Goal: Information Seeking & Learning: Learn about a topic

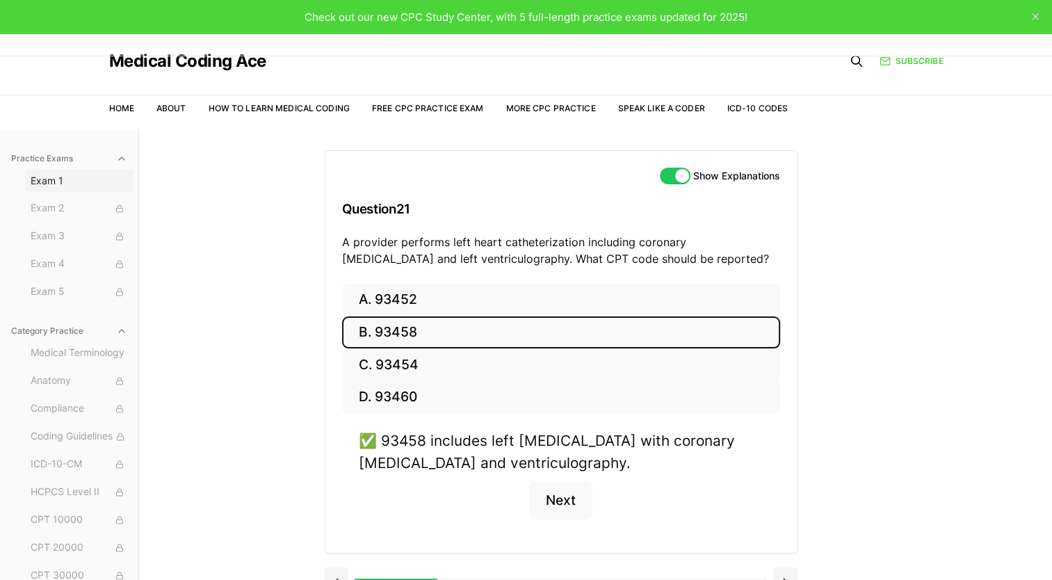
click at [51, 176] on span "Exam 1" at bounding box center [79, 181] width 97 height 14
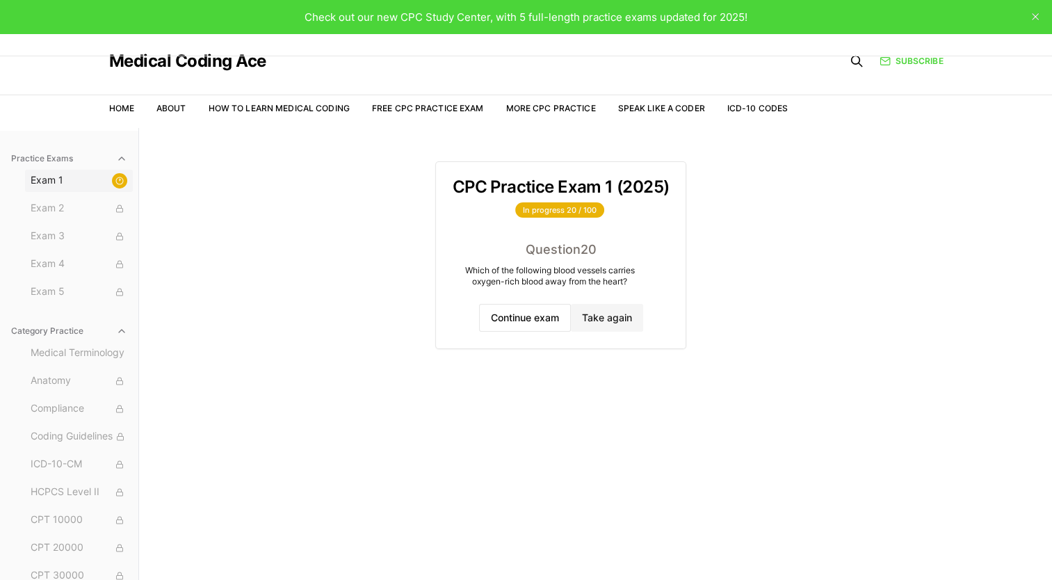
click at [58, 179] on span "Exam 1" at bounding box center [79, 180] width 97 height 15
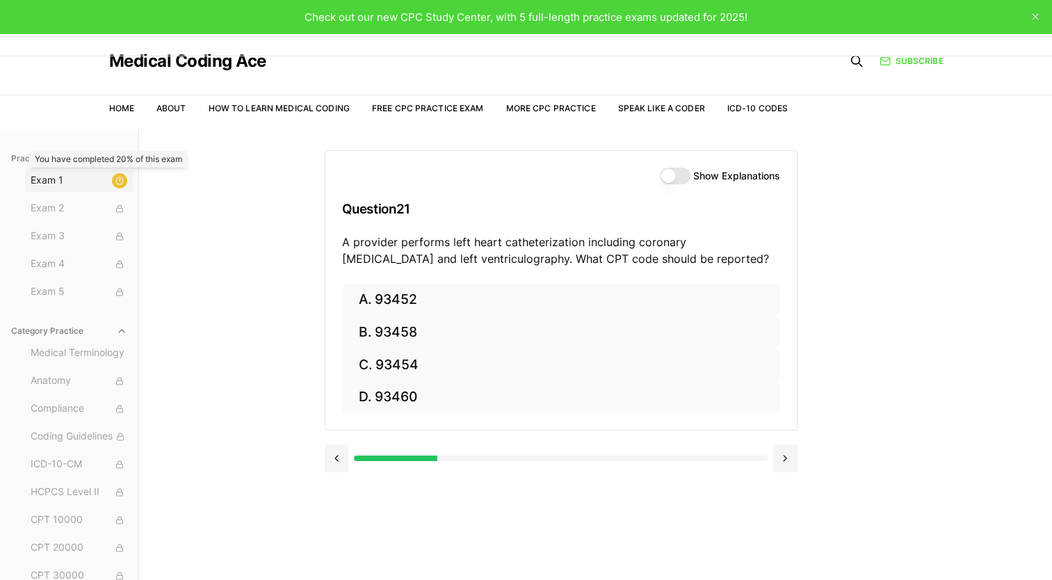
click at [115, 178] on icon at bounding box center [119, 181] width 8 height 8
click at [48, 180] on span "Exam 1" at bounding box center [79, 180] width 97 height 15
click at [682, 175] on button "Show Explanations" at bounding box center [675, 176] width 31 height 17
click at [56, 177] on span "Exam 1" at bounding box center [79, 180] width 97 height 15
click at [565, 109] on link "More CPC Practice" at bounding box center [551, 108] width 90 height 10
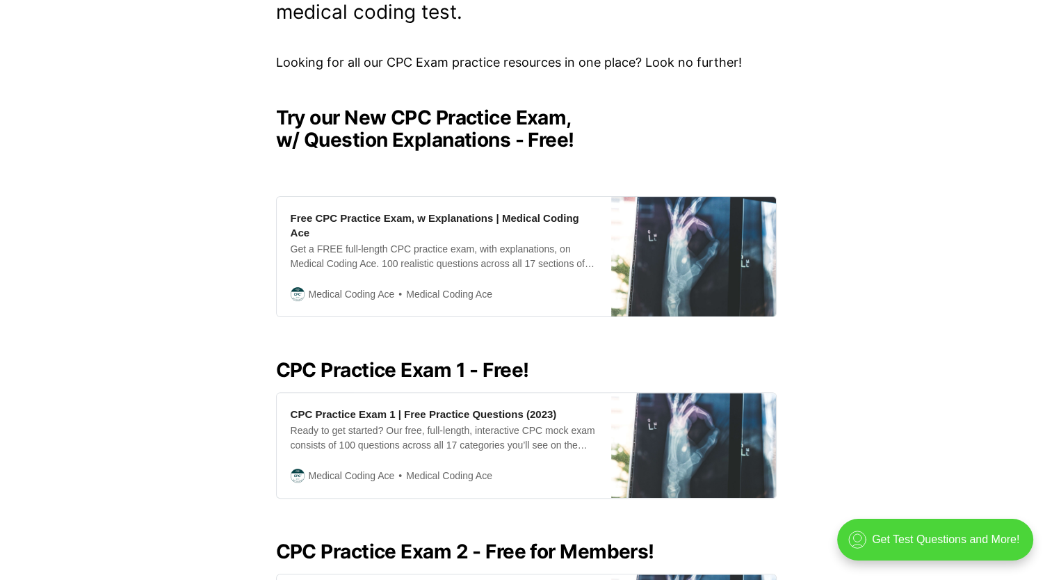
scroll to position [300, 0]
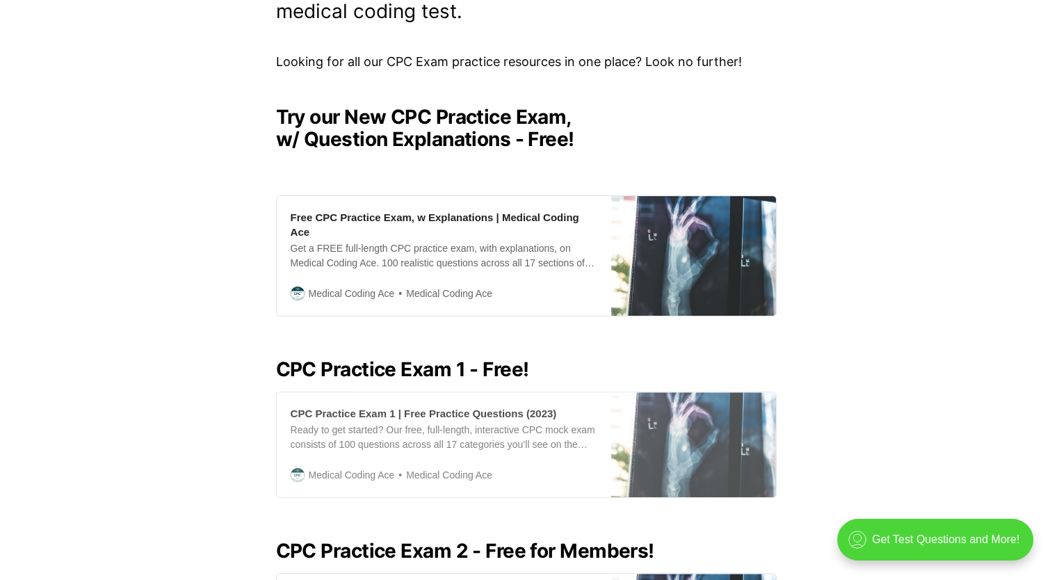
click at [425, 406] on div "CPC Practice Exam 1 | Free Practice Questions (2023)" at bounding box center [424, 413] width 266 height 15
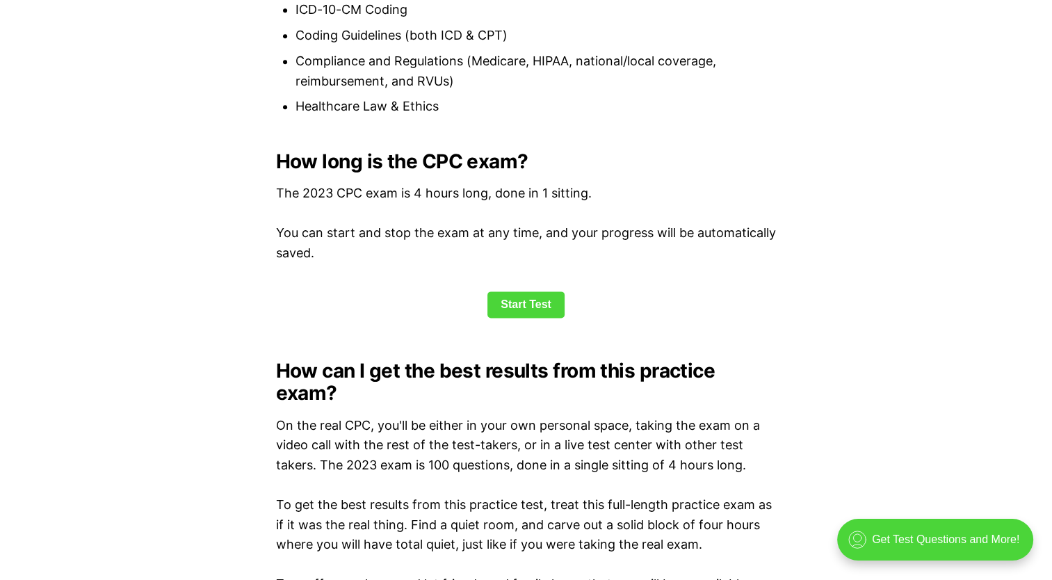
scroll to position [1775, 0]
click at [517, 305] on link "Start Test" at bounding box center [526, 304] width 77 height 26
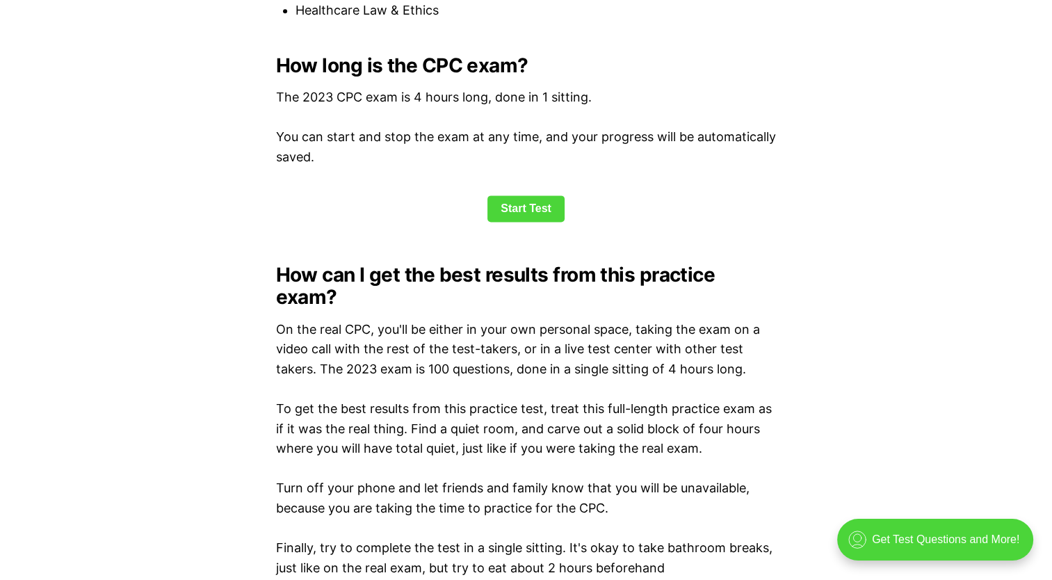
scroll to position [1886, 0]
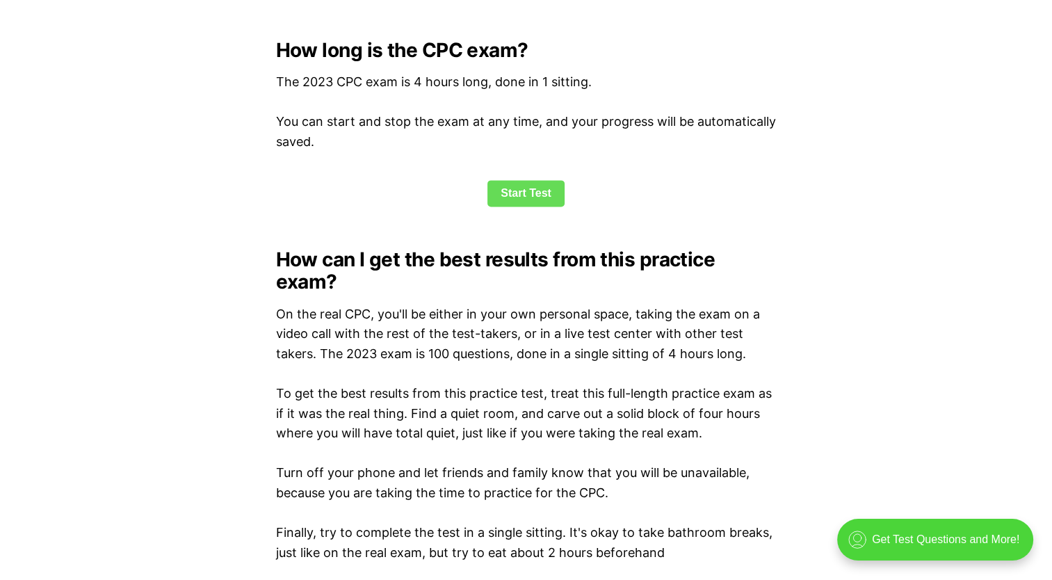
click at [527, 192] on link "Start Test" at bounding box center [526, 193] width 77 height 26
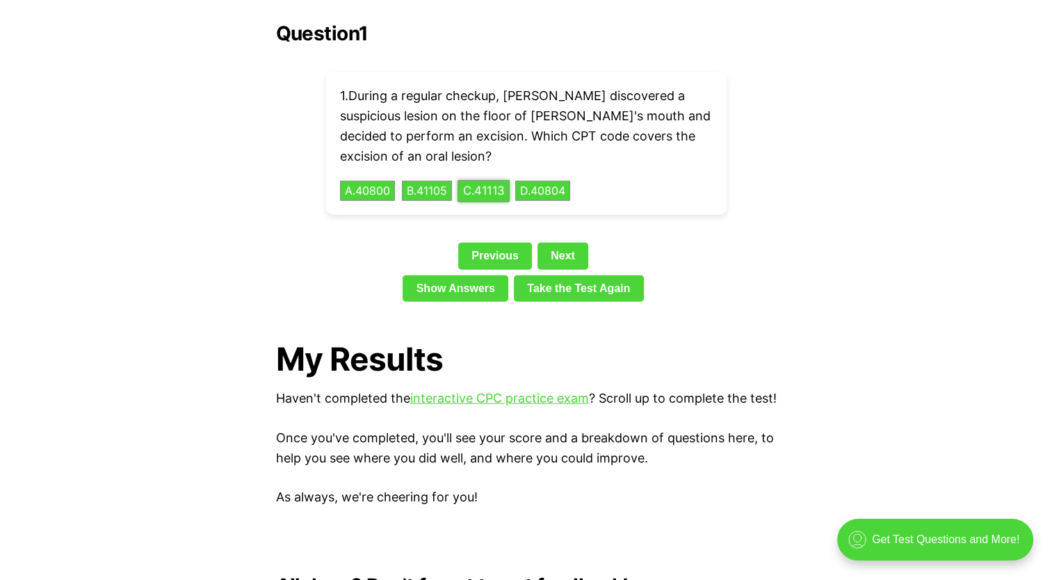
click at [492, 180] on button "C . 41113" at bounding box center [484, 191] width 52 height 22
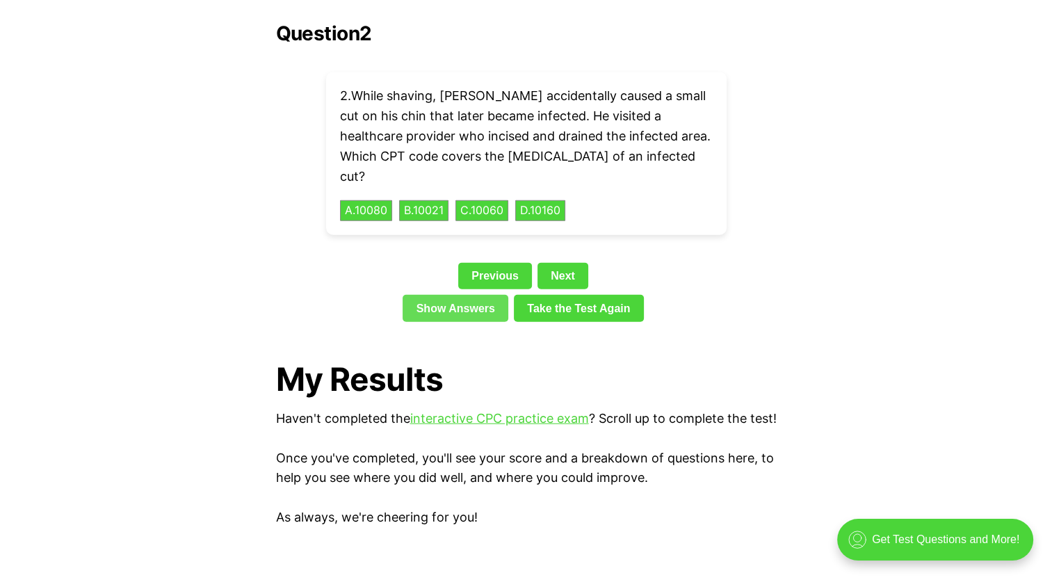
click at [444, 295] on link "Show Answers" at bounding box center [456, 308] width 106 height 26
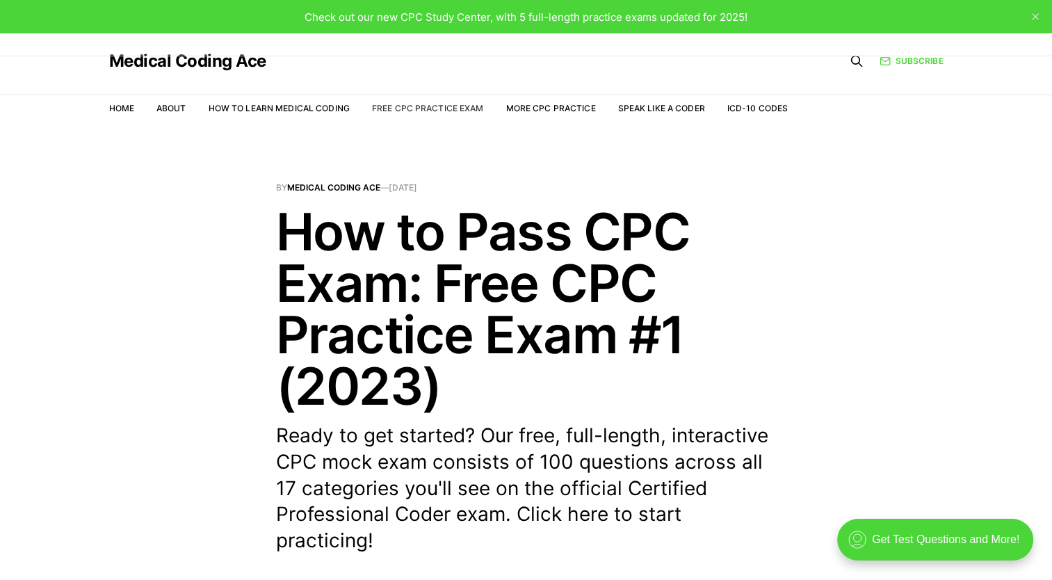
click at [415, 106] on link "Free CPC Practice Exam" at bounding box center [428, 108] width 112 height 10
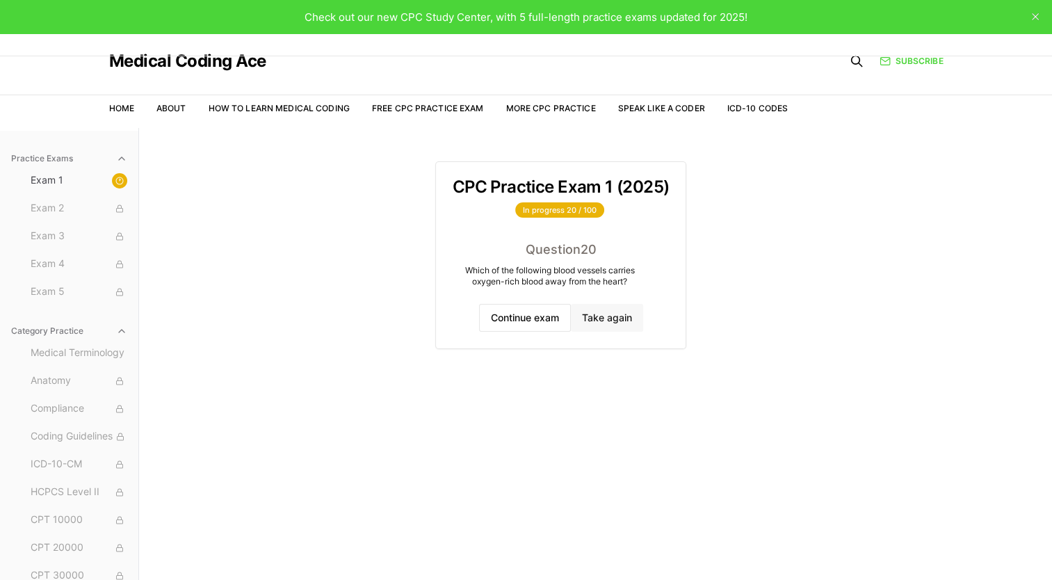
click at [601, 315] on button "Take again" at bounding box center [607, 318] width 72 height 28
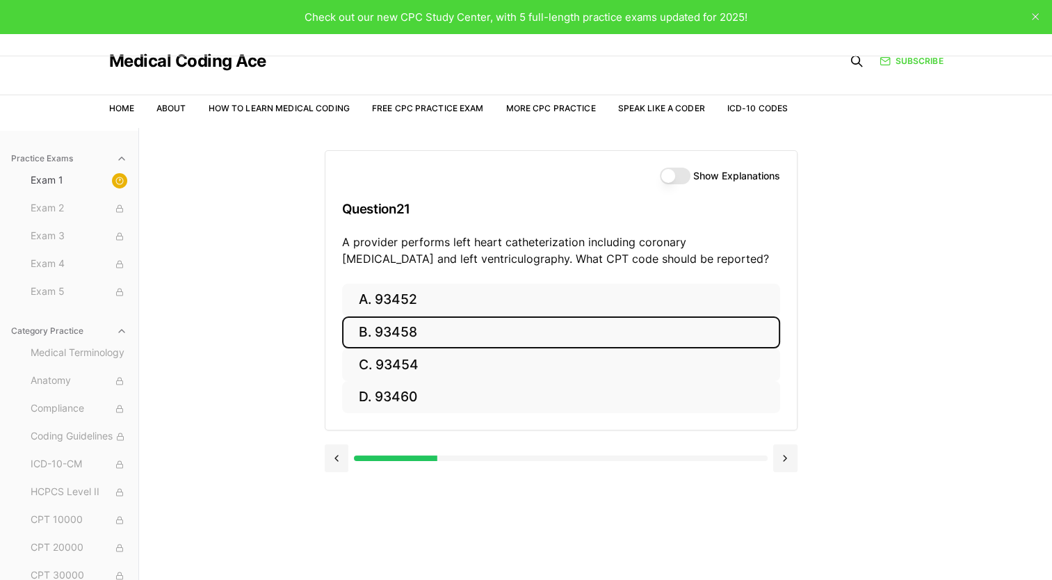
click at [428, 329] on button "B. 93458" at bounding box center [561, 332] width 438 height 33
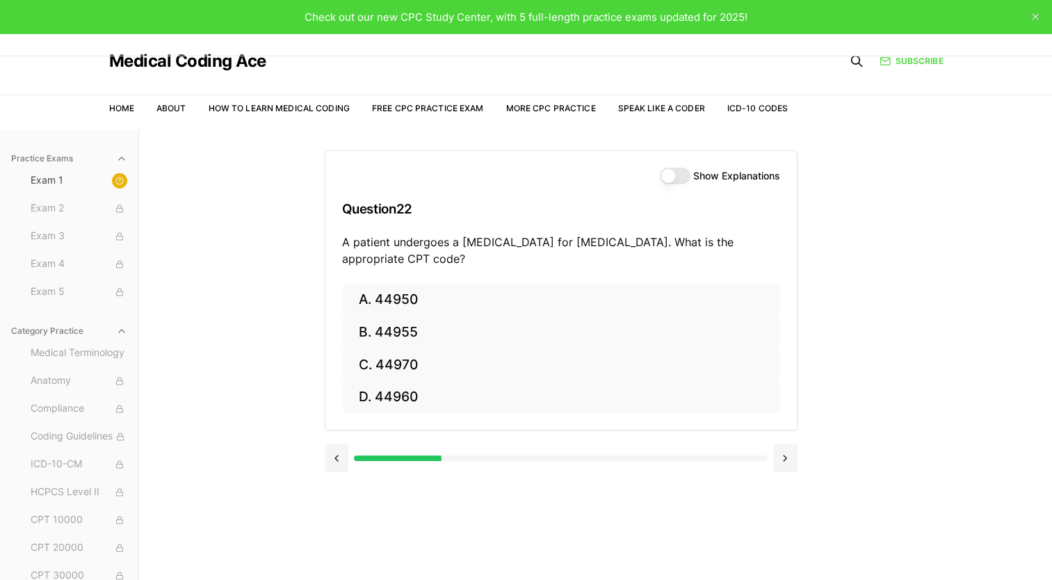
click at [680, 174] on button "Show Explanations" at bounding box center [675, 176] width 31 height 17
click at [339, 450] on button at bounding box center [337, 458] width 24 height 28
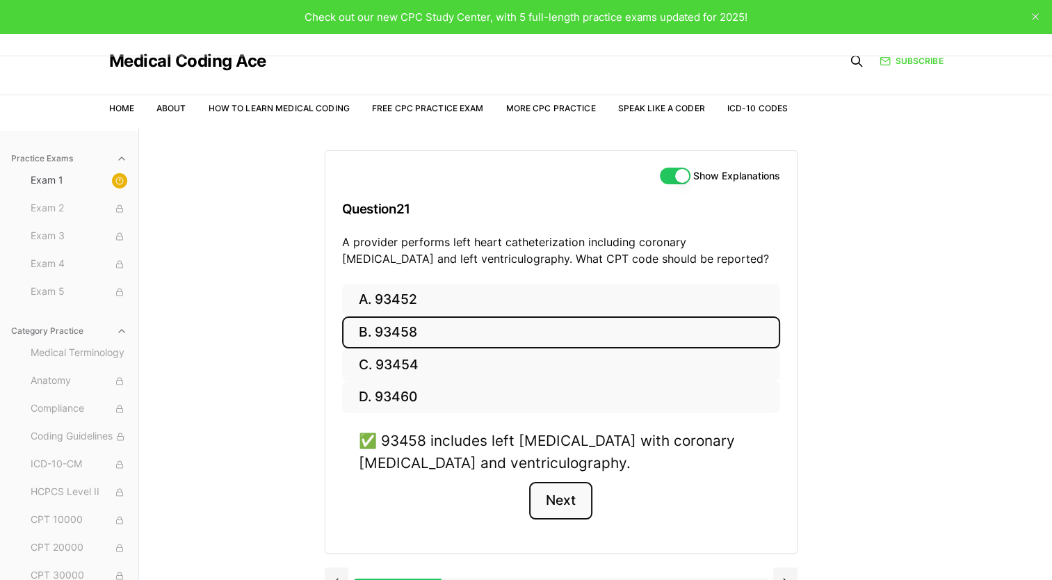
click at [554, 498] on button "Next" at bounding box center [560, 501] width 63 height 38
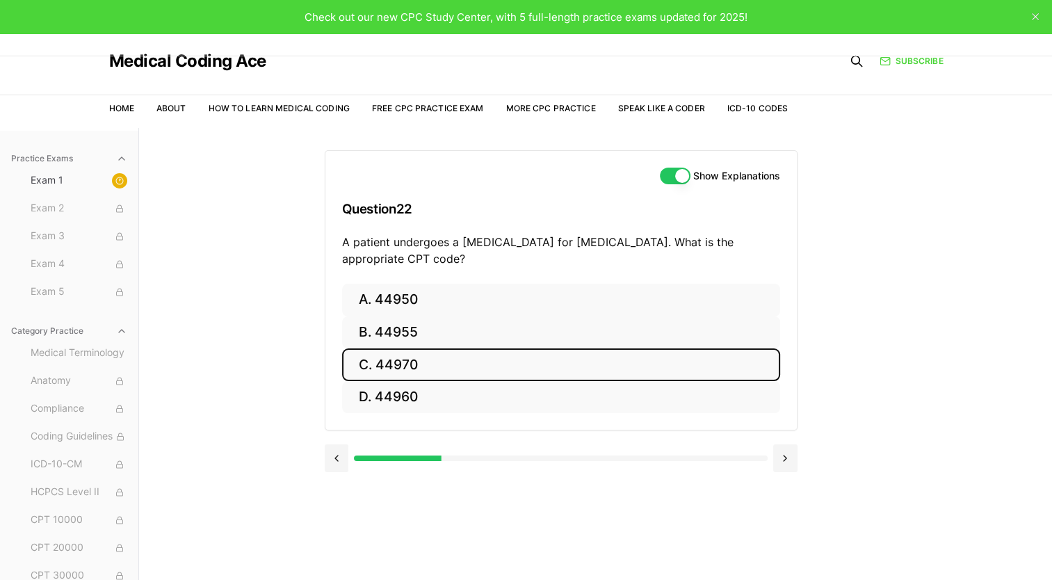
click at [576, 358] on button "C. 44970" at bounding box center [561, 364] width 438 height 33
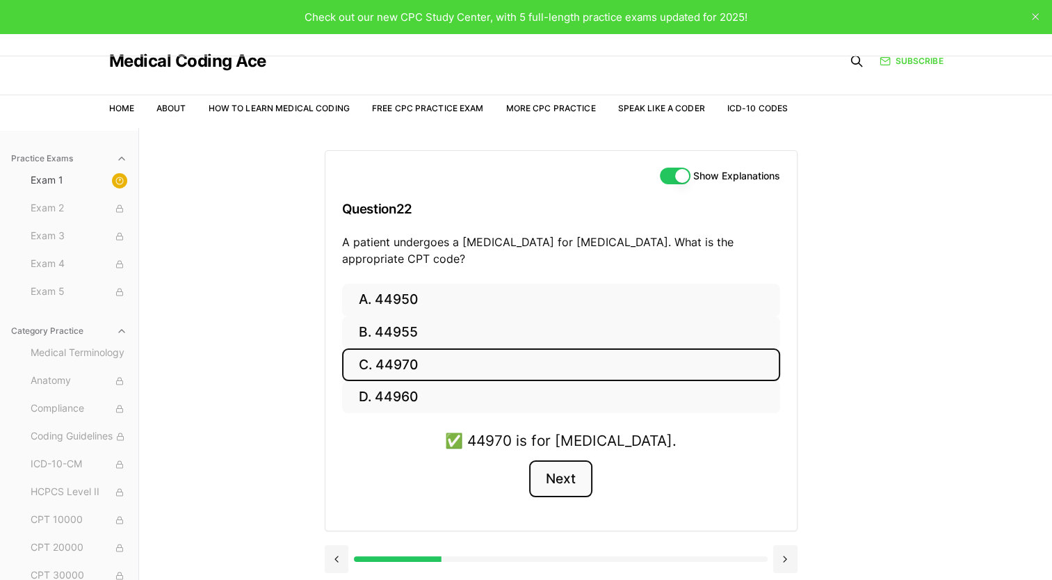
click at [574, 474] on button "Next" at bounding box center [560, 479] width 63 height 38
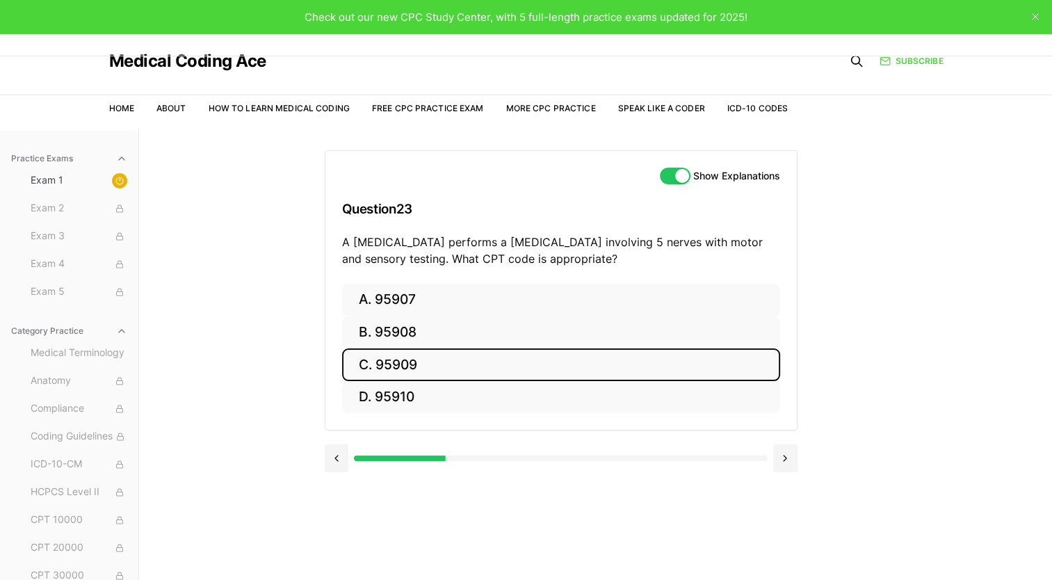
click at [531, 369] on button "C. 95909" at bounding box center [561, 364] width 438 height 33
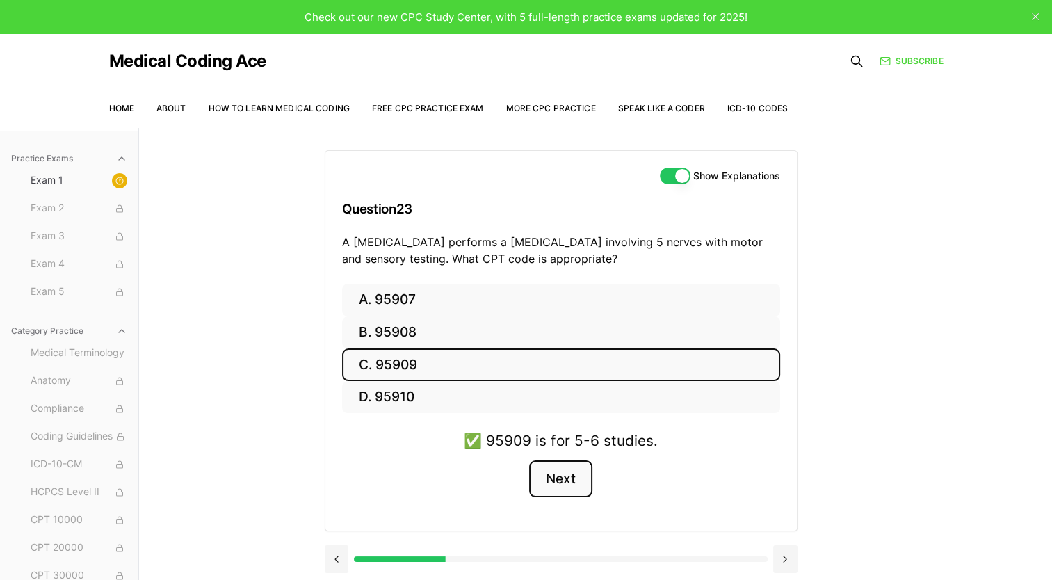
click at [565, 485] on button "Next" at bounding box center [560, 479] width 63 height 38
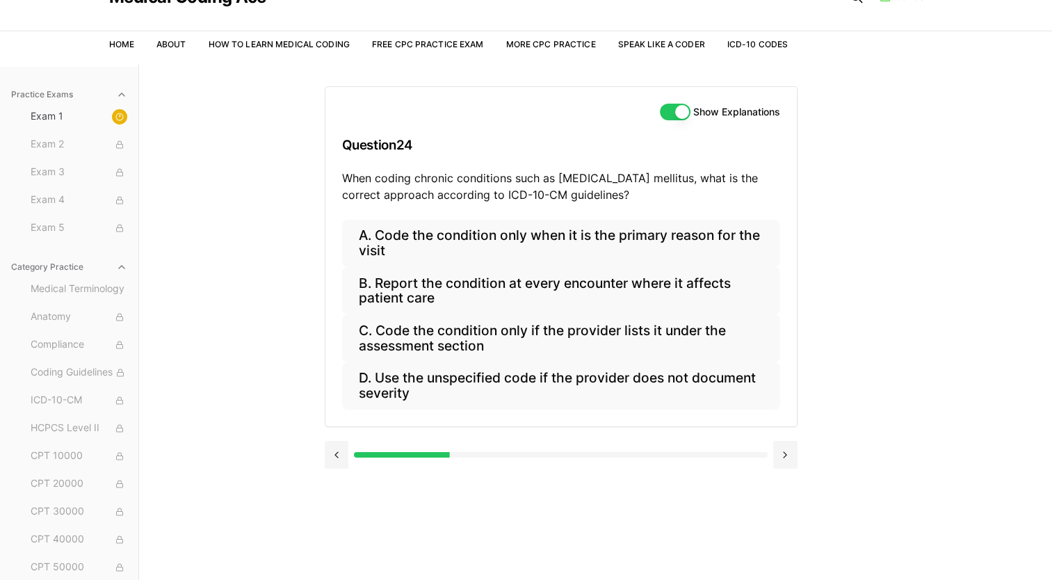
scroll to position [65, 0]
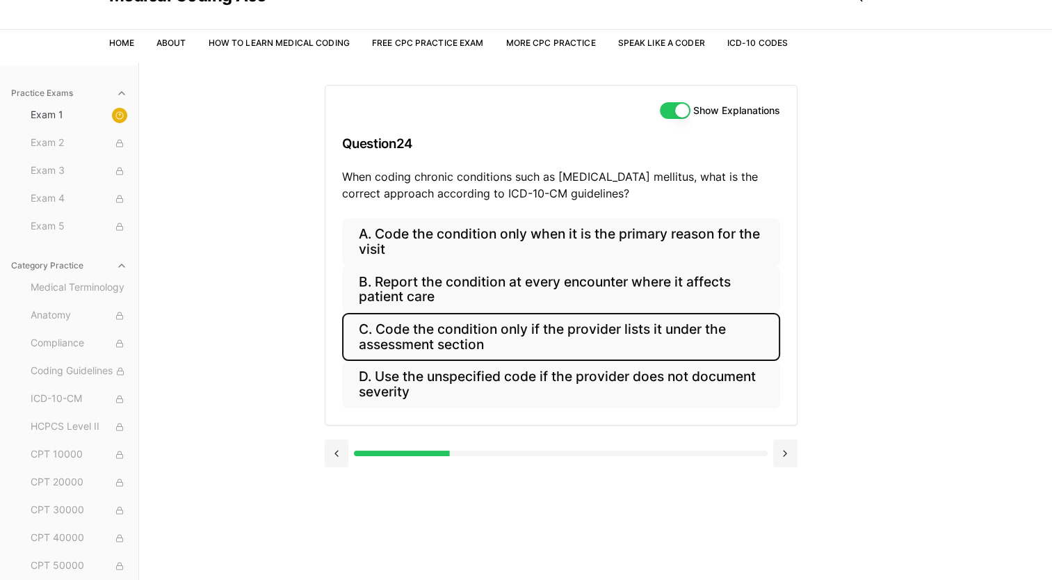
click at [520, 335] on button "C. Code the condition only if the provider lists it under the assessment section" at bounding box center [561, 336] width 438 height 47
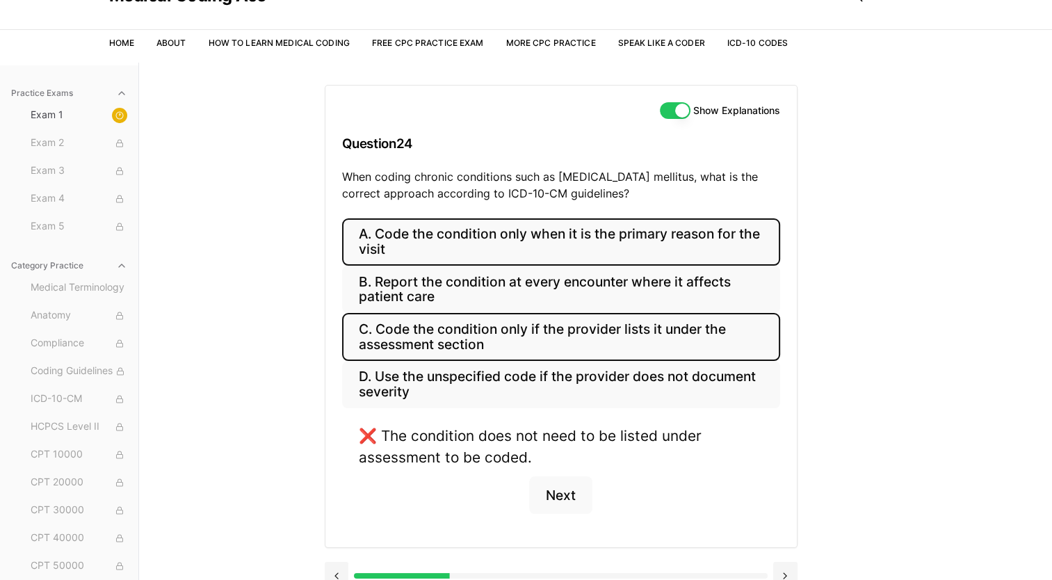
click at [490, 232] on button "A. Code the condition only when it is the primary reason for the visit" at bounding box center [561, 241] width 438 height 47
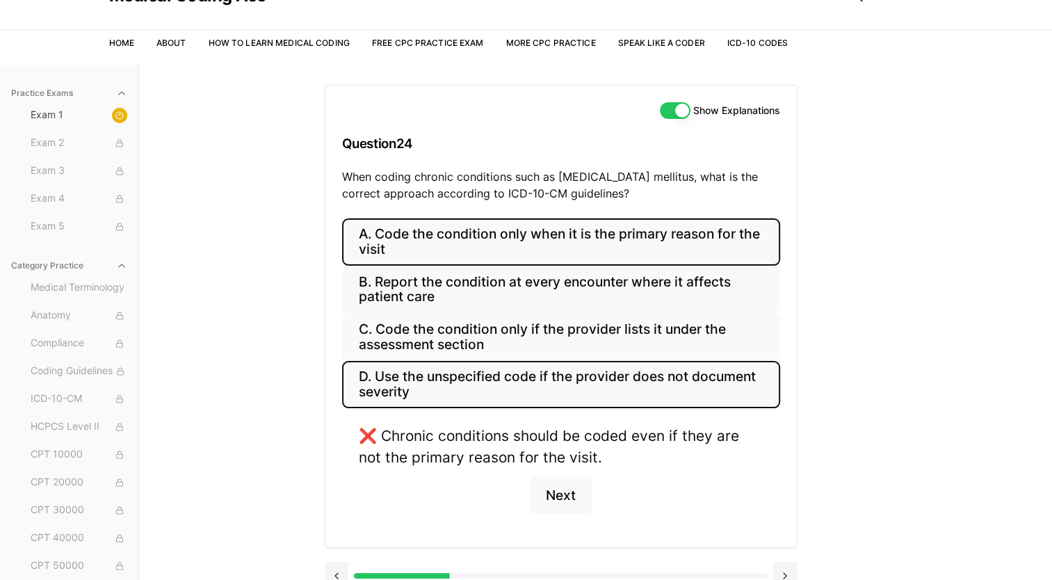
click at [463, 386] on button "D. Use the unspecified code if the provider does not document severity" at bounding box center [561, 384] width 438 height 47
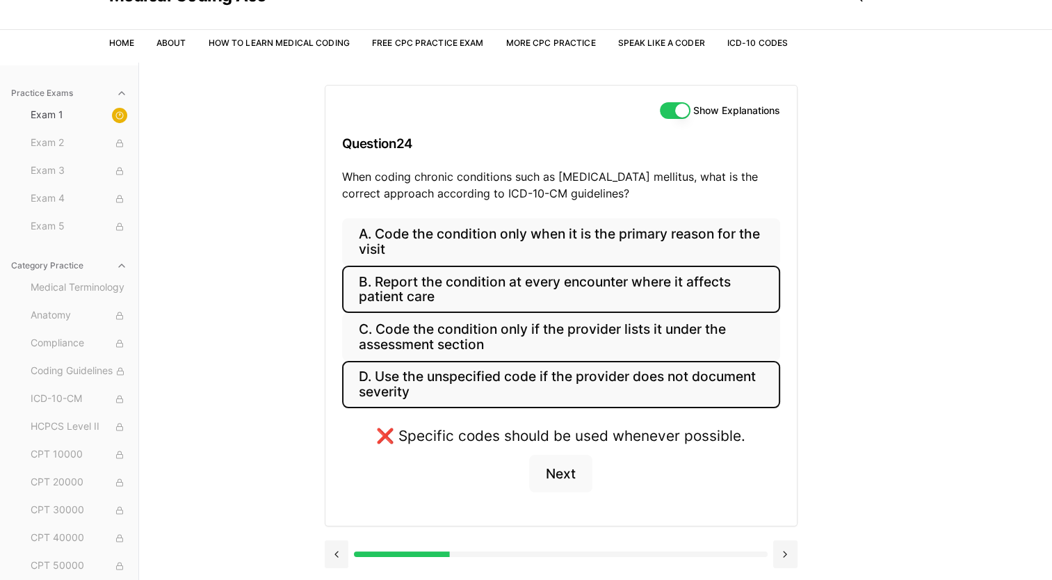
click at [482, 291] on button "B. Report the condition at every encounter where it affects patient care" at bounding box center [561, 289] width 438 height 47
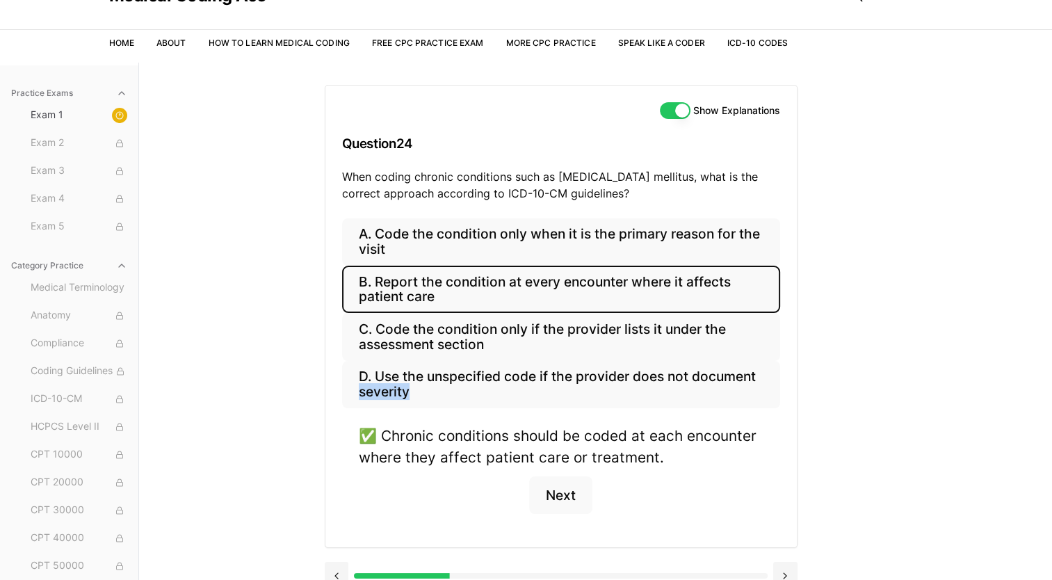
drag, startPoint x: 860, startPoint y: 363, endPoint x: 979, endPoint y: 385, distance: 121.7
click at [979, 385] on div "Practice Exams Exam 1 Exam 2 Exam 3 Exam 4 Exam 5 Category Practice Medical Ter…" at bounding box center [526, 353] width 1052 height 580
click at [555, 492] on button "Next" at bounding box center [560, 495] width 63 height 38
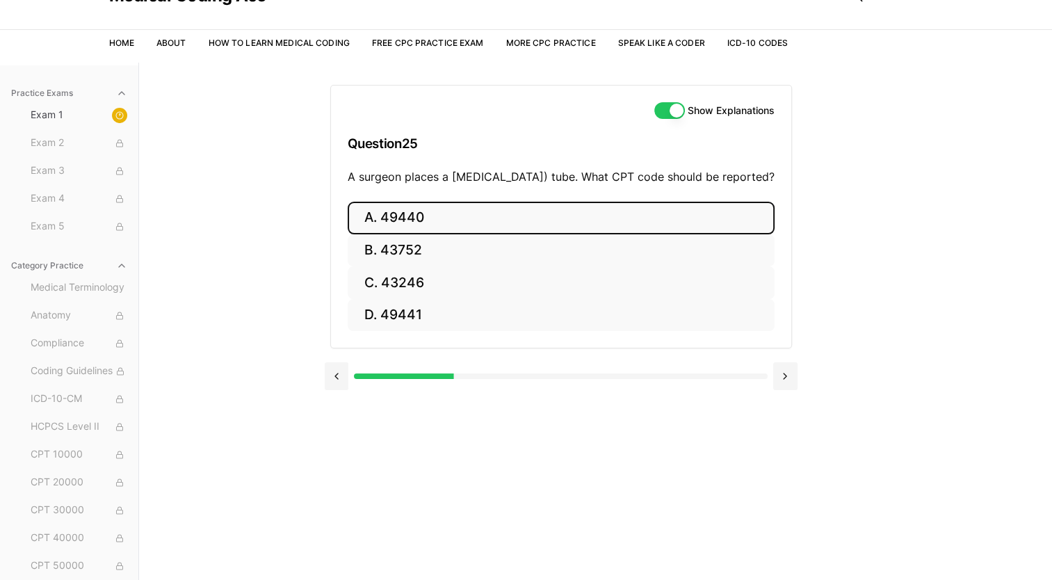
drag, startPoint x: 963, startPoint y: 413, endPoint x: 473, endPoint y: 232, distance: 522.0
click at [473, 232] on button "A. 49440" at bounding box center [561, 218] width 427 height 33
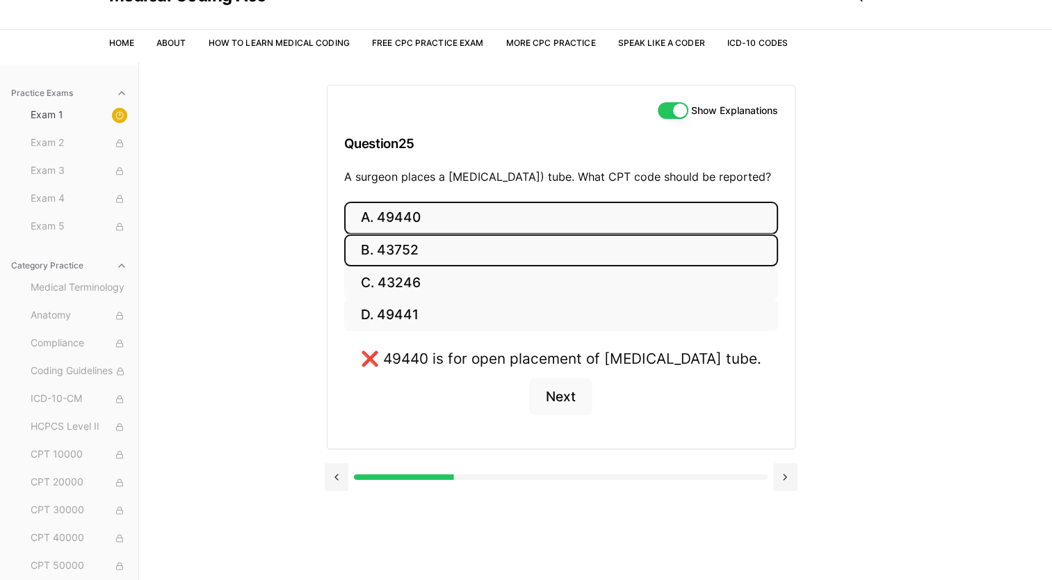
click at [473, 259] on button "B. 43752" at bounding box center [561, 250] width 434 height 33
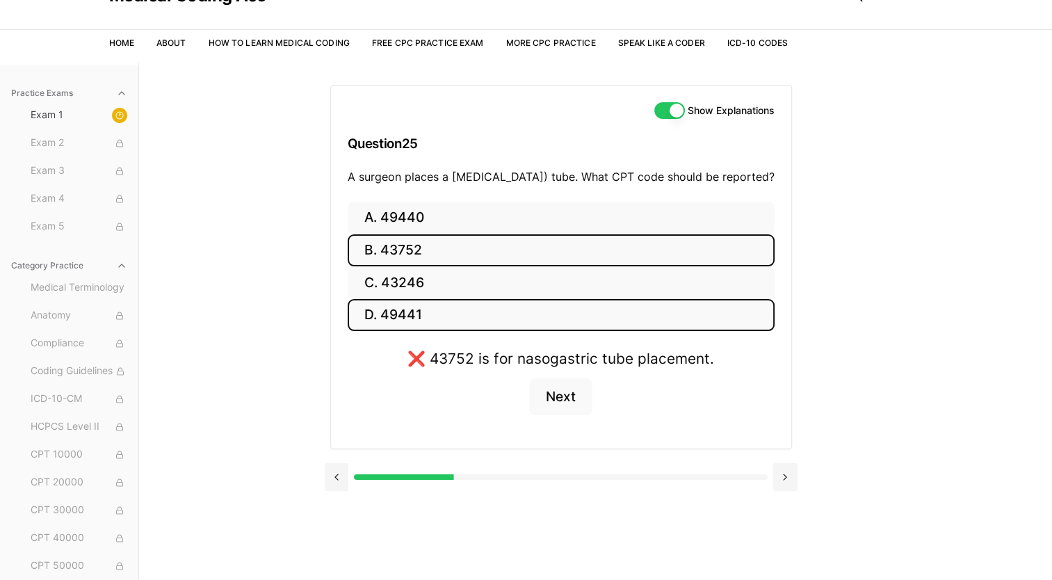
click at [462, 327] on button "D. 49441" at bounding box center [561, 315] width 427 height 33
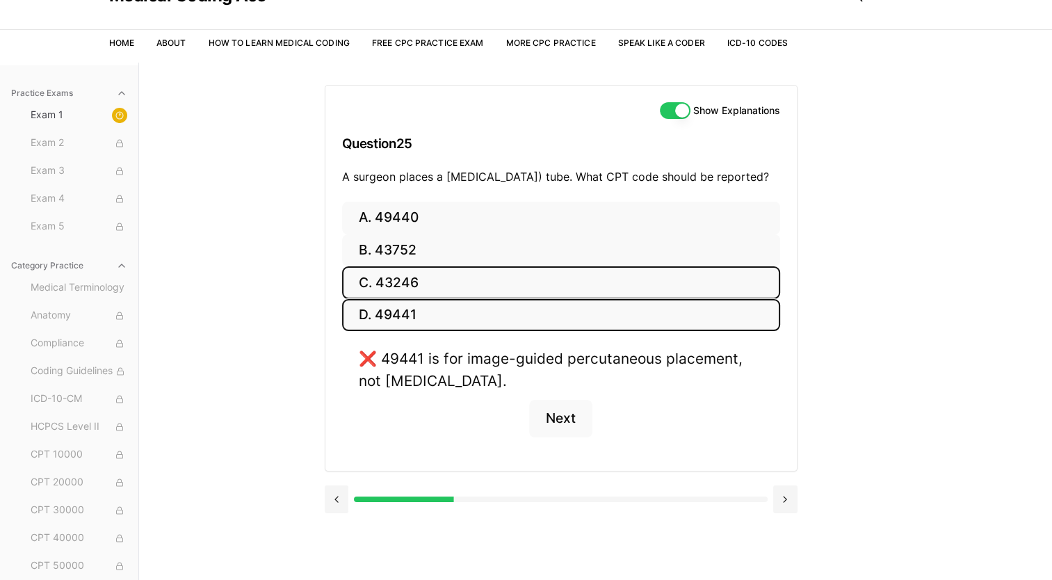
click at [505, 294] on button "C. 43246" at bounding box center [561, 282] width 438 height 33
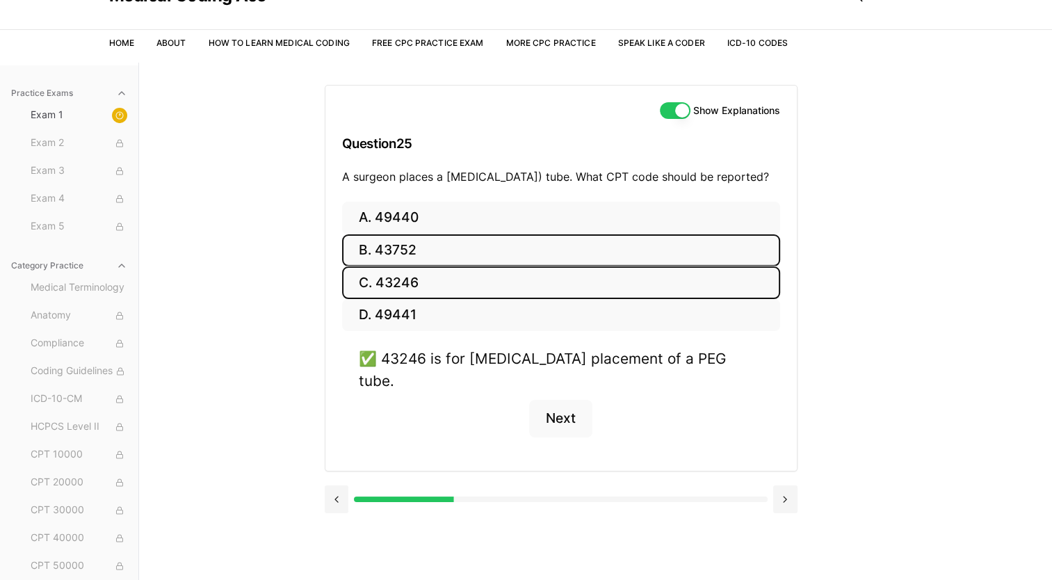
click at [464, 257] on button "B. 43752" at bounding box center [561, 250] width 438 height 33
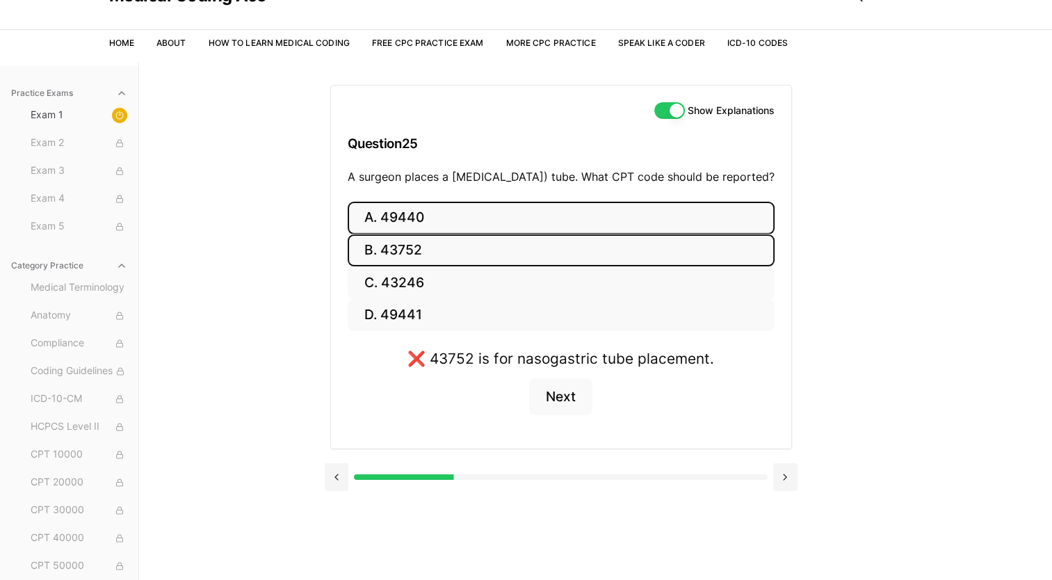
click at [520, 225] on button "A. 49440" at bounding box center [561, 218] width 427 height 33
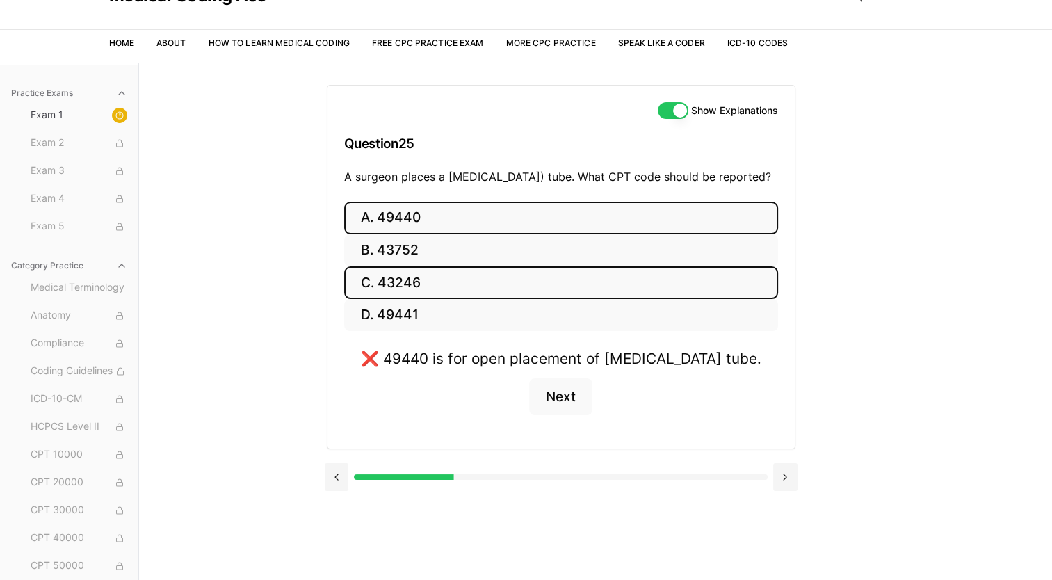
click at [504, 297] on button "C. 43246" at bounding box center [561, 282] width 434 height 33
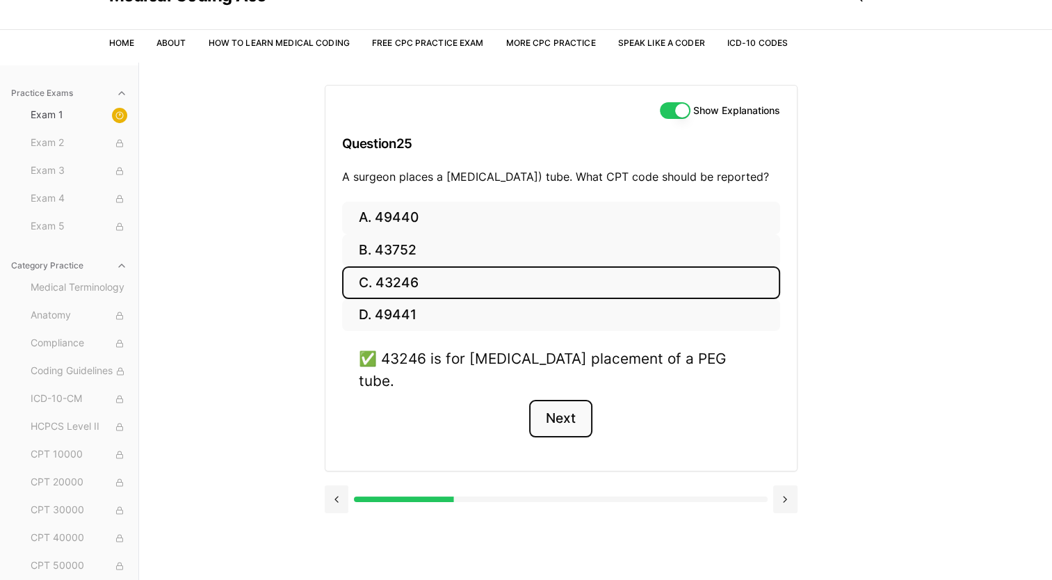
click at [550, 420] on button "Next" at bounding box center [560, 419] width 63 height 38
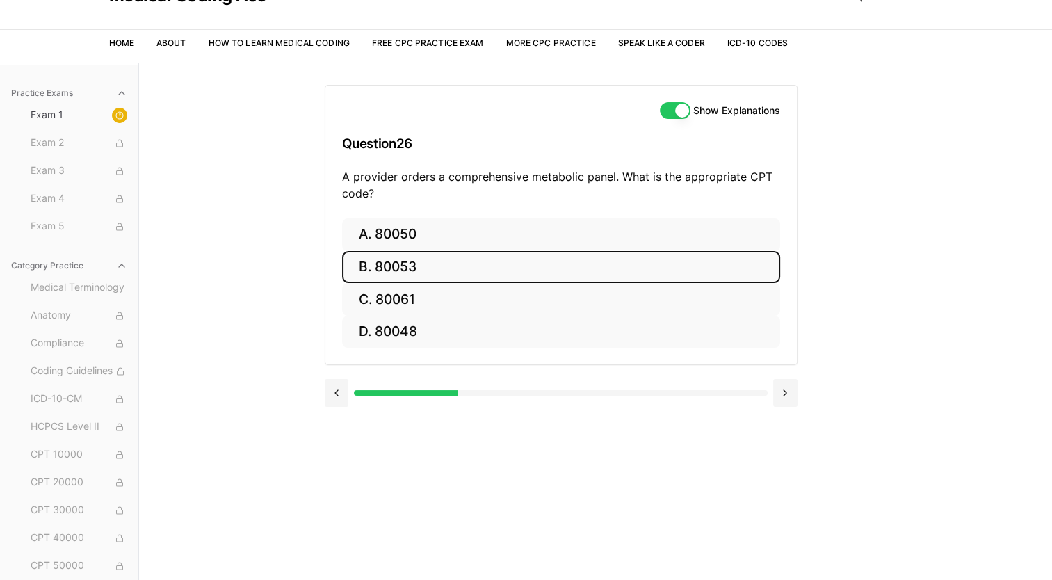
click at [421, 263] on button "B. 80053" at bounding box center [561, 267] width 438 height 33
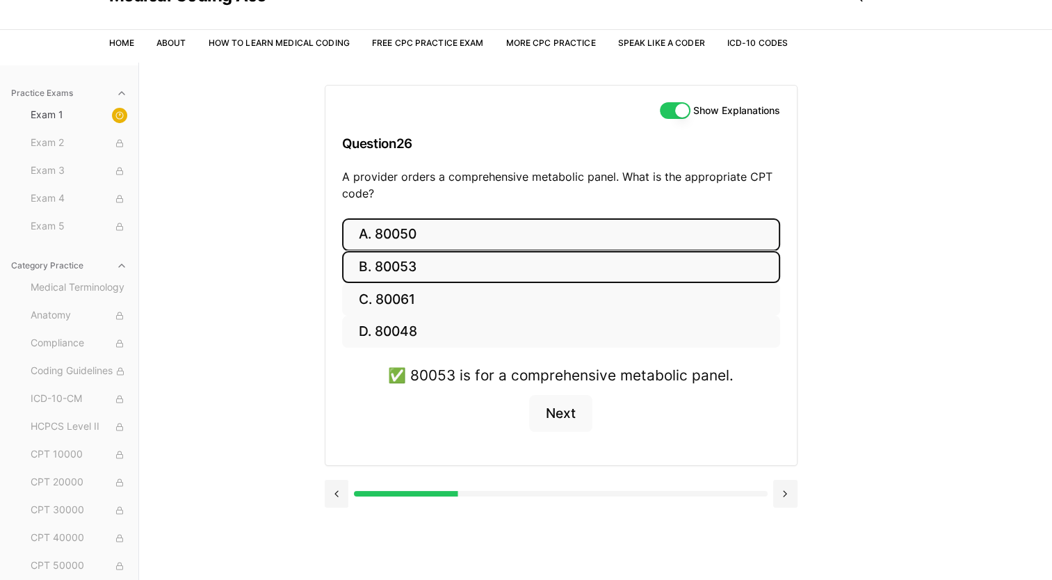
click at [416, 229] on button "A. 80050" at bounding box center [561, 234] width 438 height 33
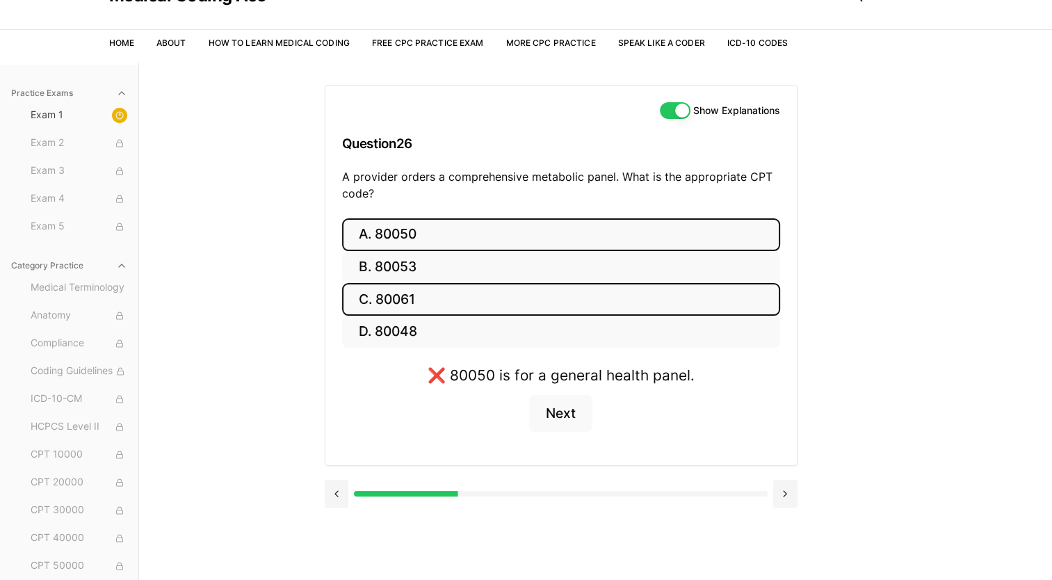
click at [449, 301] on button "C. 80061" at bounding box center [561, 299] width 438 height 33
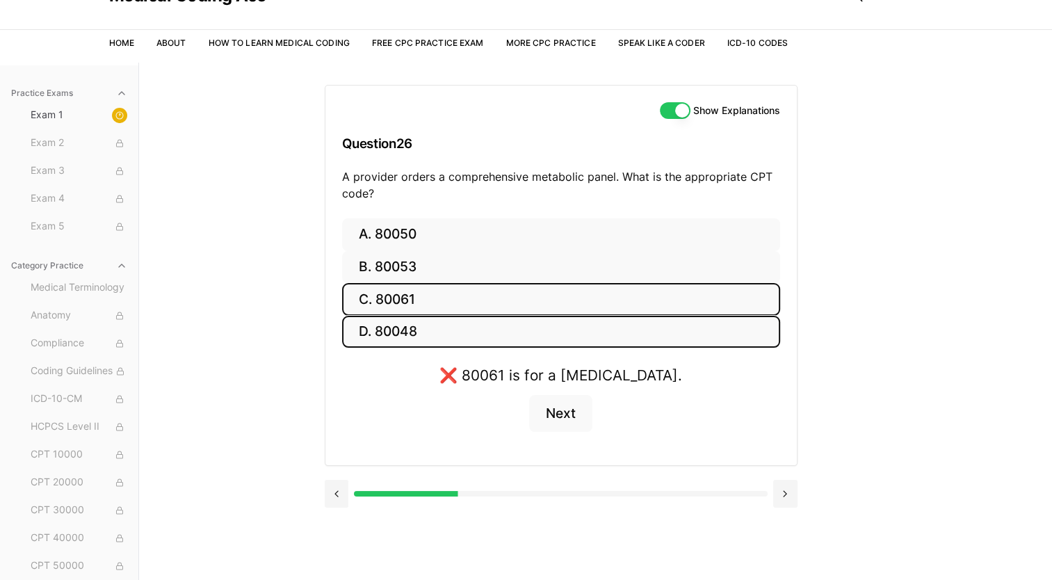
click at [426, 328] on button "D. 80048" at bounding box center [561, 332] width 438 height 33
click at [465, 302] on button "C. 80061" at bounding box center [561, 299] width 438 height 33
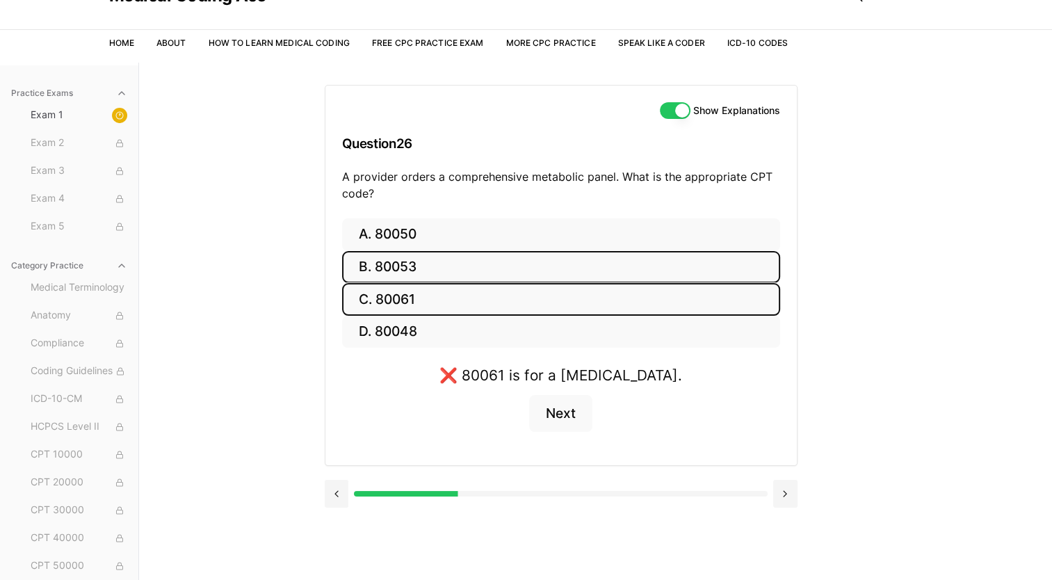
click at [463, 267] on button "B. 80053" at bounding box center [561, 267] width 438 height 33
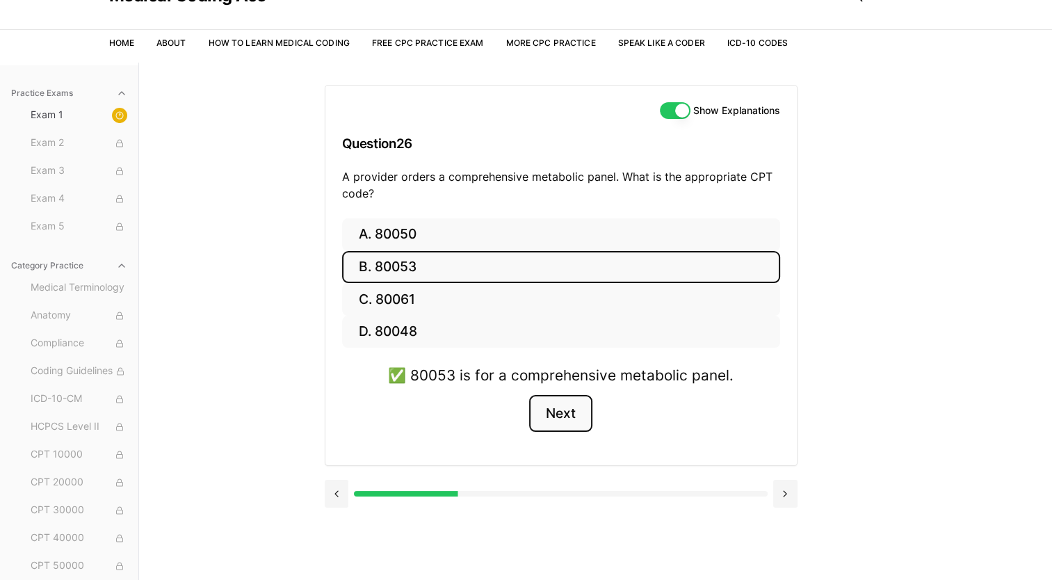
click at [572, 418] on button "Next" at bounding box center [560, 414] width 63 height 38
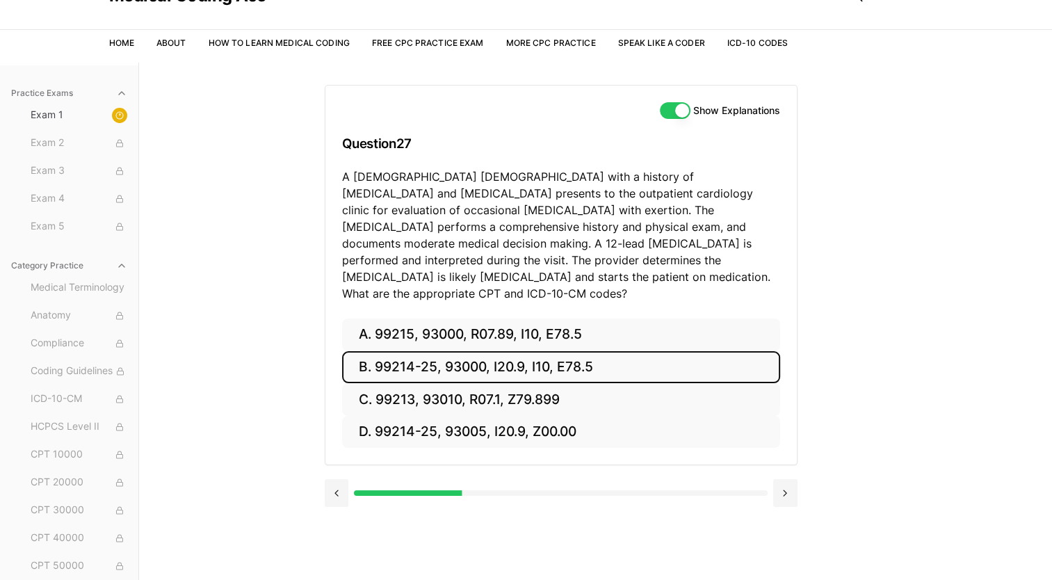
click at [378, 351] on button "B. 99214-25, 93000, I20.9, I10, E78.5" at bounding box center [561, 367] width 438 height 33
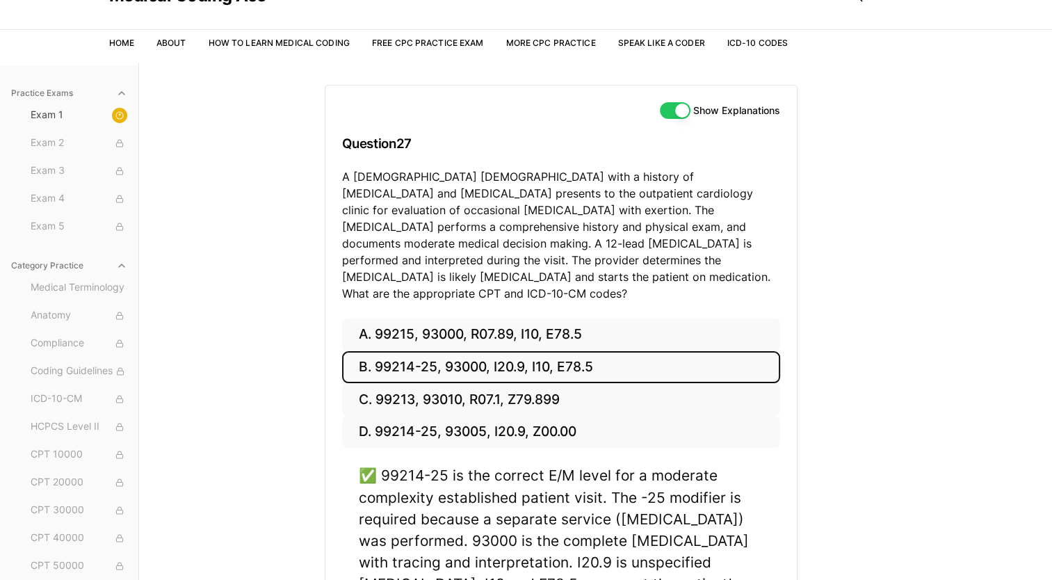
scroll to position [216, 0]
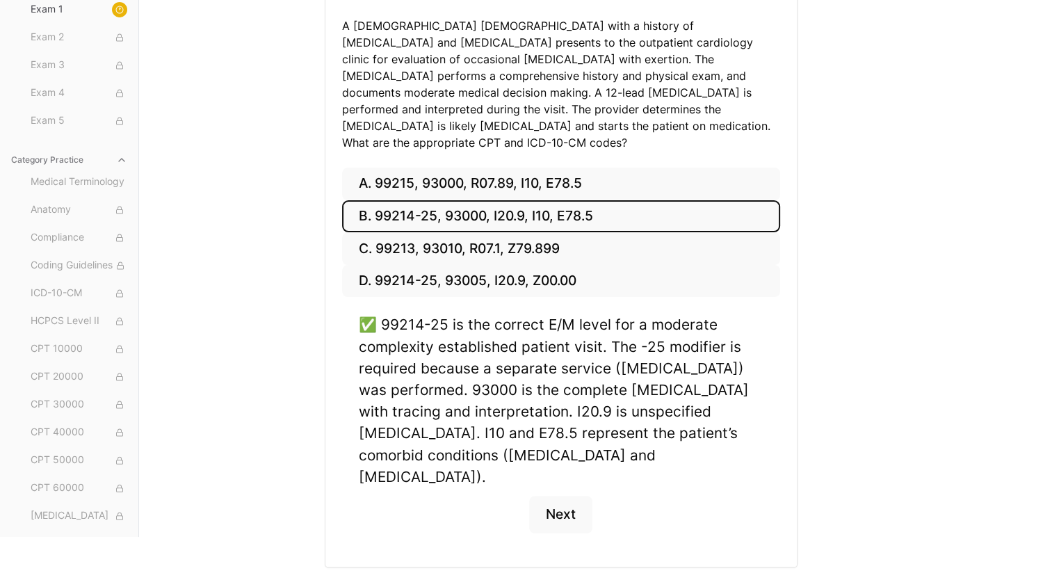
click at [622, 371] on div "✅ 99214-25 is the correct E/M level for a moderate complexity established patie…" at bounding box center [561, 401] width 405 height 174
click at [712, 373] on div "✅ 99214-25 is the correct E/M level for a moderate complexity established patie…" at bounding box center [561, 401] width 405 height 174
click at [535, 371] on div "✅ 99214-25 is the correct E/M level for a moderate complexity established patie…" at bounding box center [561, 401] width 405 height 174
click at [757, 352] on div "✅ 99214-25 is the correct E/M level for a moderate complexity established patie…" at bounding box center [561, 401] width 405 height 174
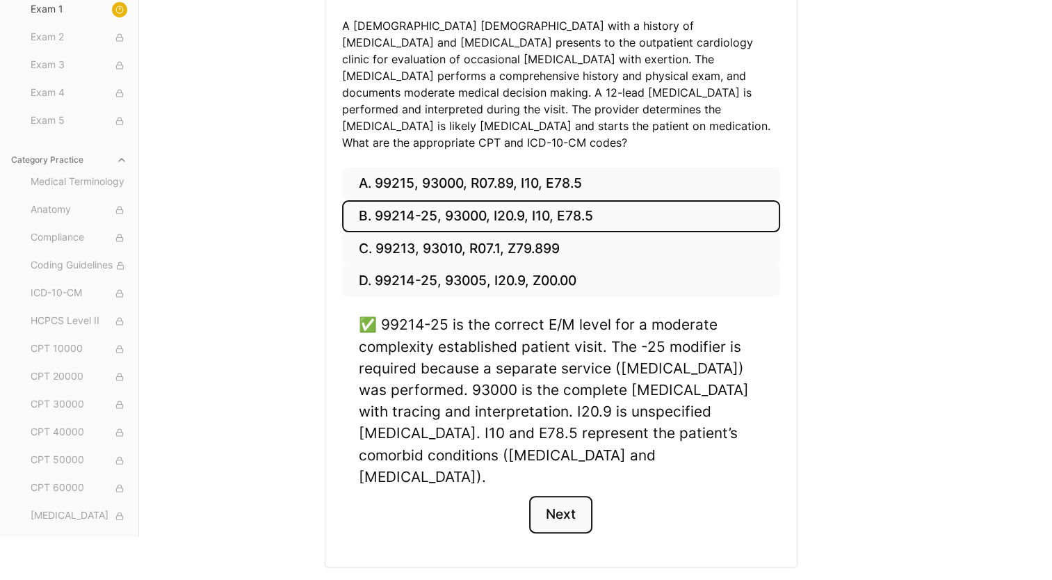
click at [568, 496] on button "Next" at bounding box center [560, 515] width 63 height 38
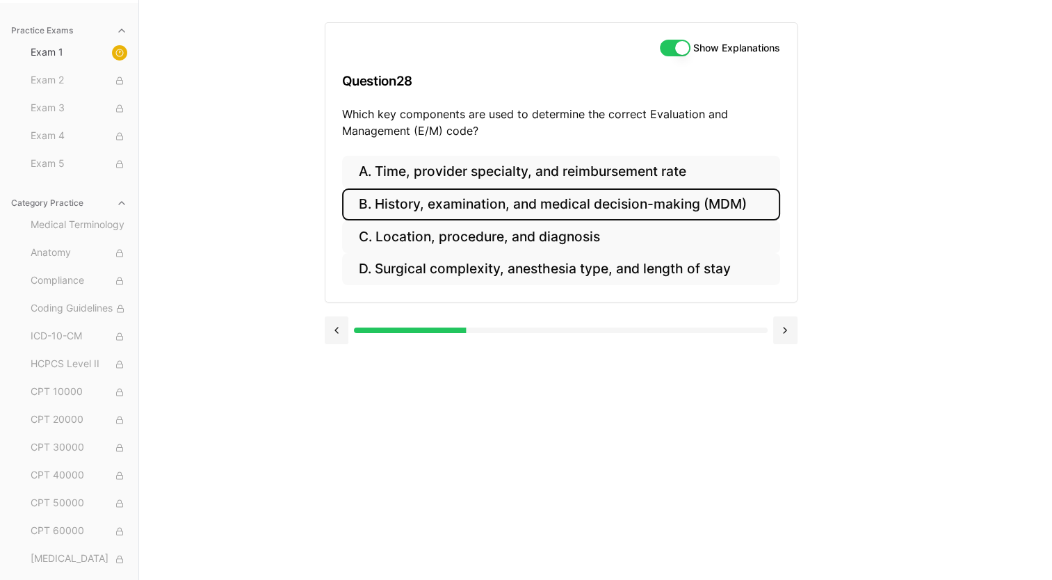
click at [515, 198] on button "B. History, examination, and medical decision-making (MDM)" at bounding box center [561, 204] width 438 height 33
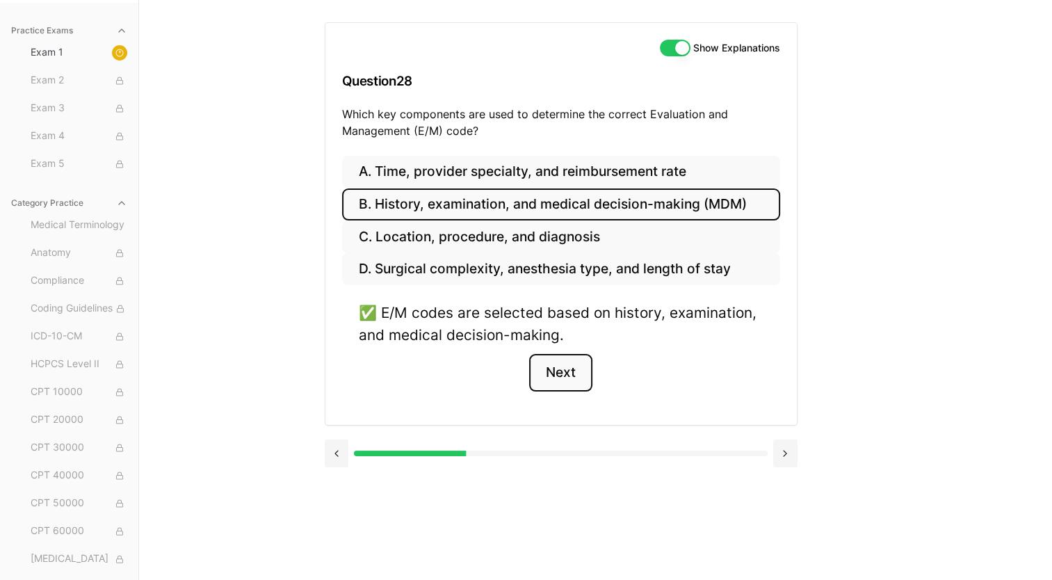
click at [567, 373] on button "Next" at bounding box center [560, 373] width 63 height 38
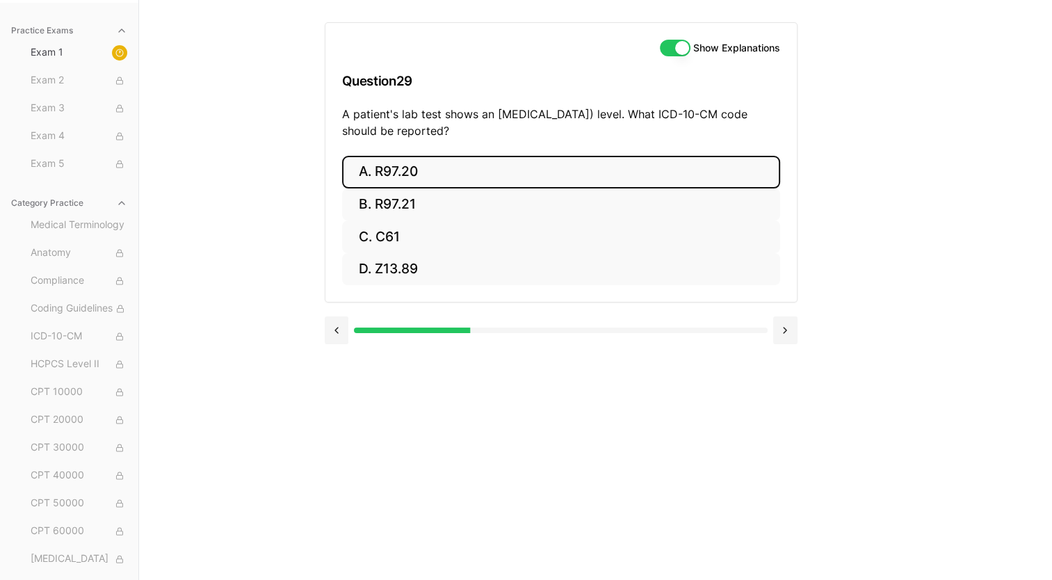
click at [395, 166] on button "A. R97.20" at bounding box center [561, 172] width 438 height 33
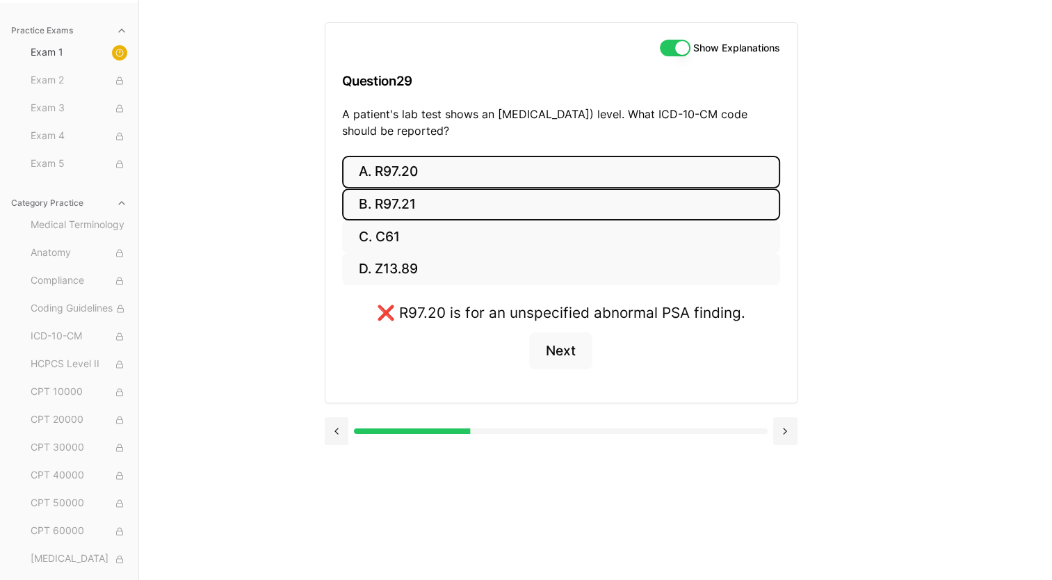
click at [408, 200] on button "B. R97.21" at bounding box center [561, 204] width 438 height 33
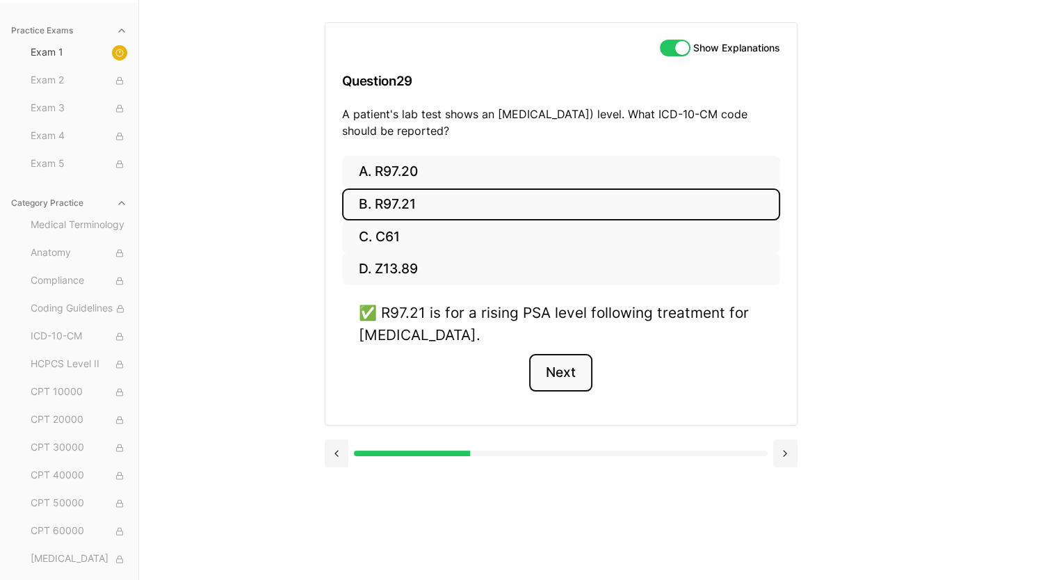
click at [559, 372] on button "Next" at bounding box center [560, 373] width 63 height 38
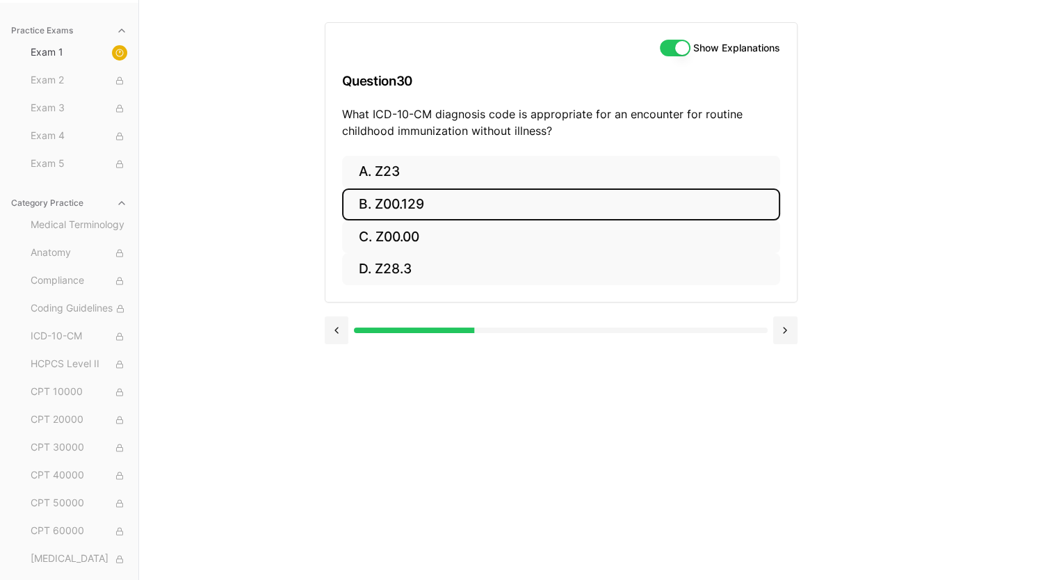
click at [384, 196] on button "B. Z00.129" at bounding box center [561, 204] width 438 height 33
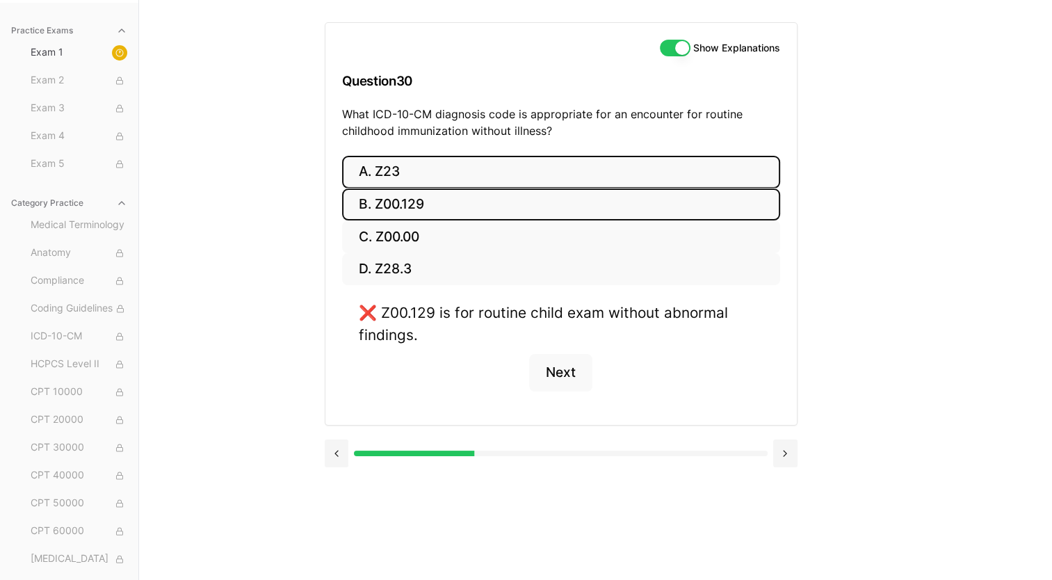
click at [409, 168] on button "A. Z23" at bounding box center [561, 172] width 438 height 33
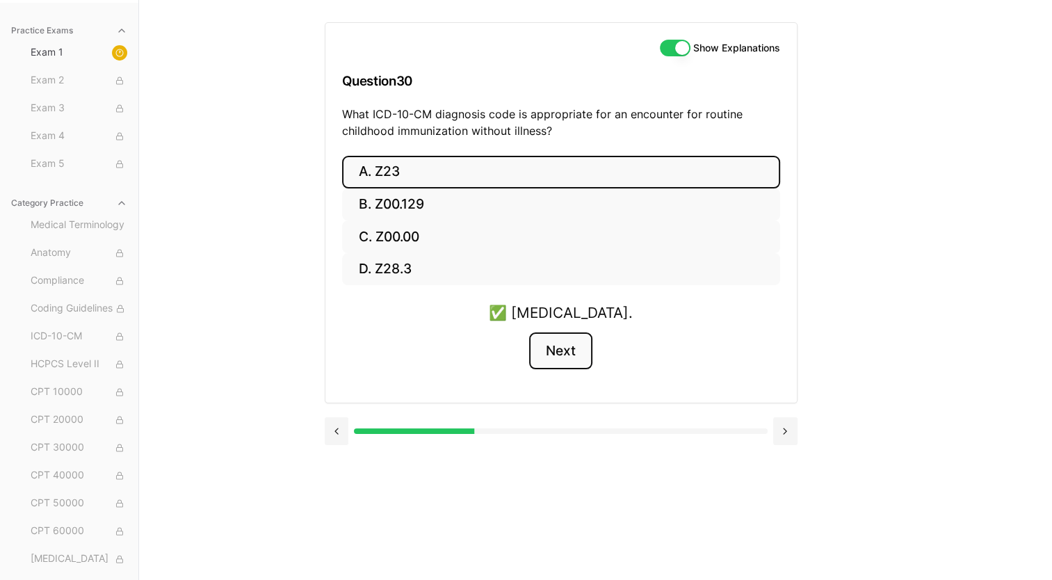
click at [567, 342] on button "Next" at bounding box center [560, 351] width 63 height 38
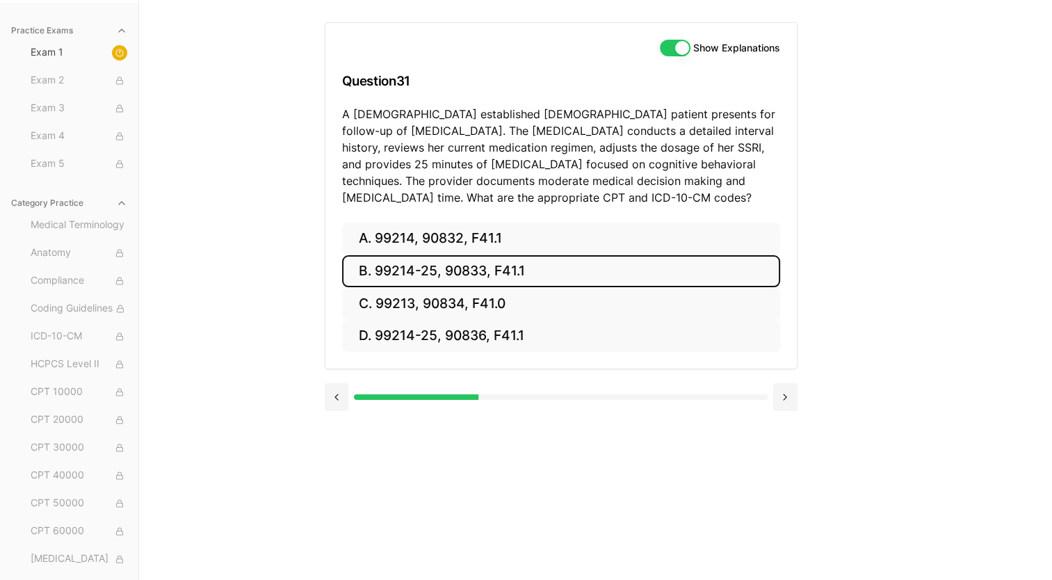
click at [461, 271] on button "B. 99214-25, 90833, F41.1" at bounding box center [561, 271] width 438 height 33
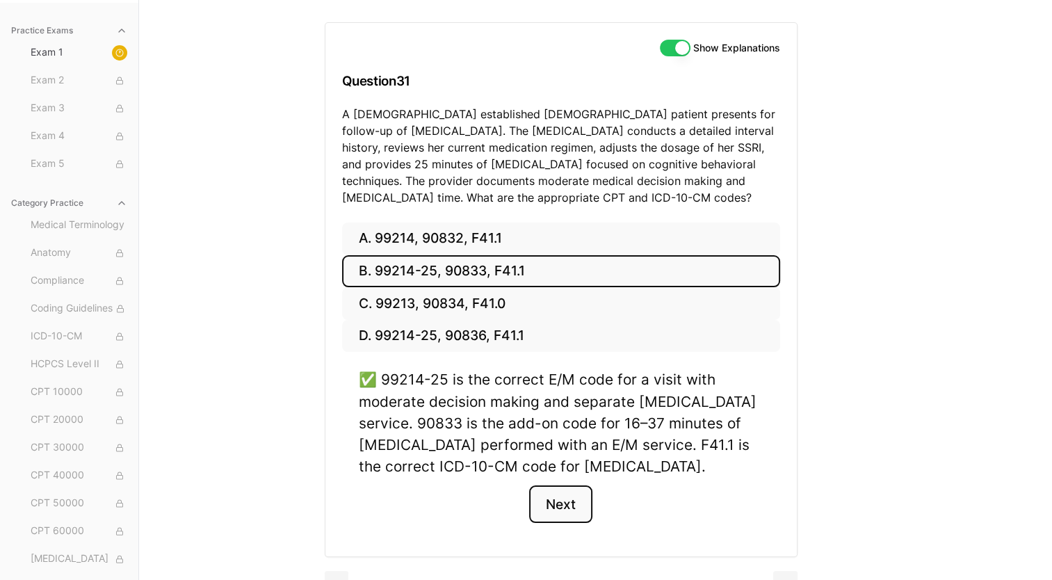
click at [559, 507] on button "Next" at bounding box center [560, 504] width 63 height 38
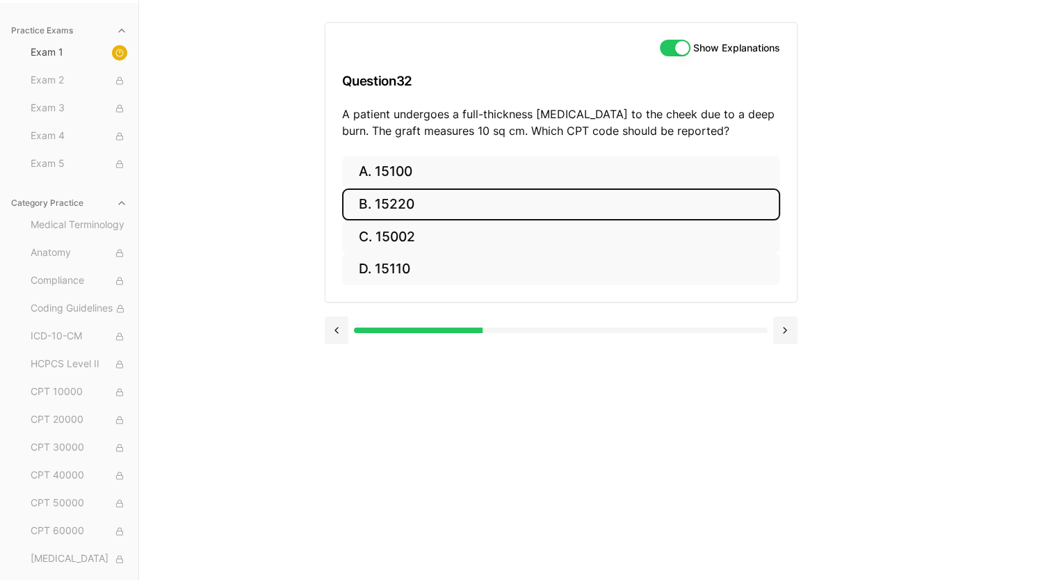
click at [434, 196] on button "B. 15220" at bounding box center [561, 204] width 438 height 33
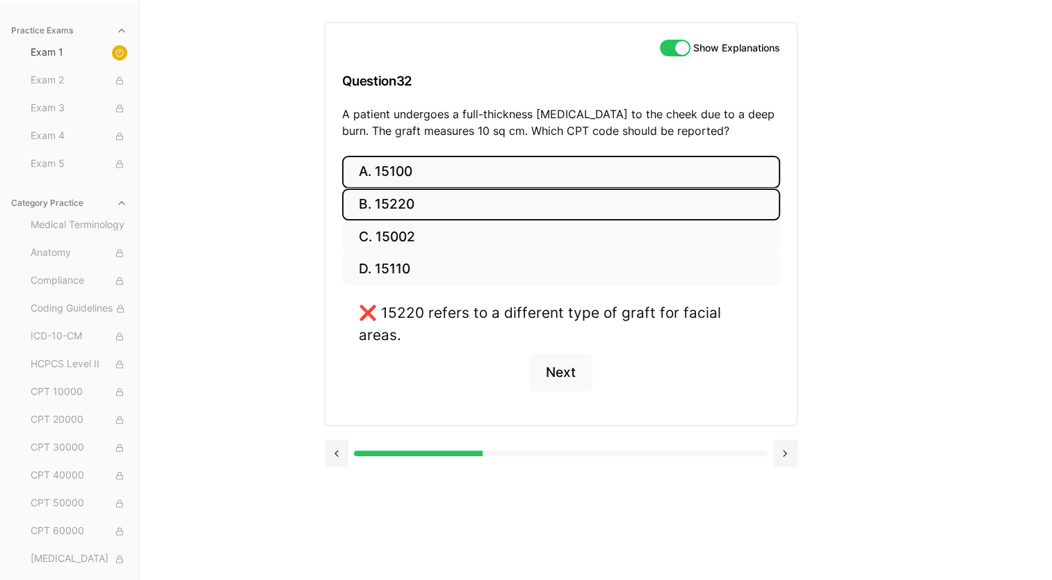
click at [478, 168] on button "A. 15100" at bounding box center [561, 172] width 438 height 33
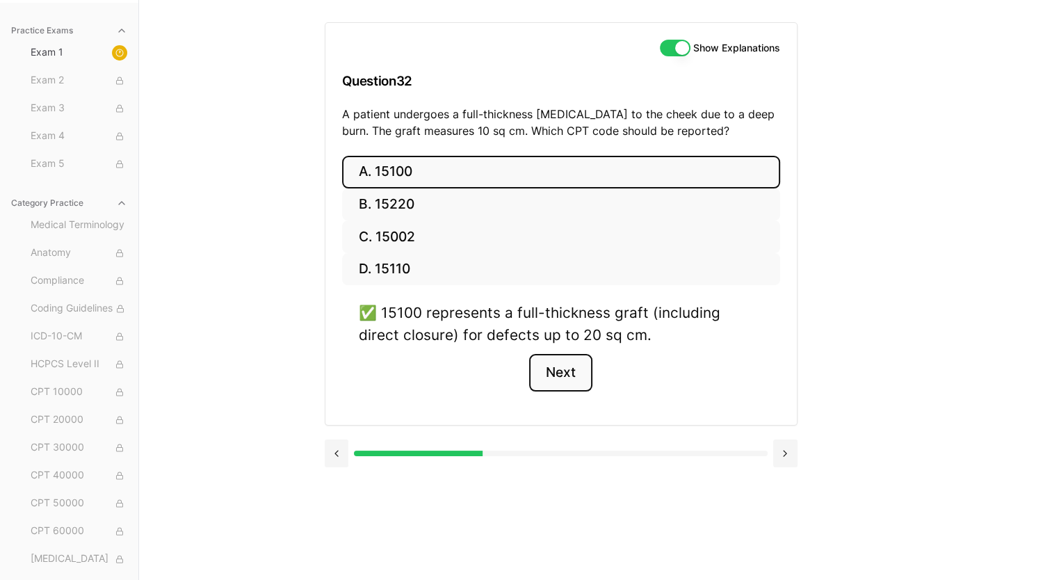
click at [558, 367] on button "Next" at bounding box center [560, 373] width 63 height 38
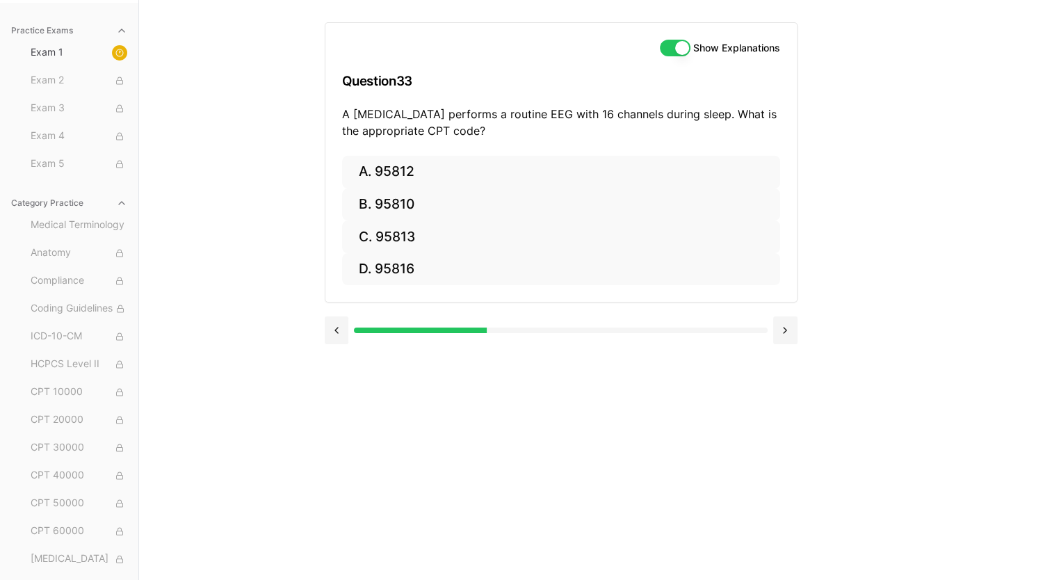
click at [714, 324] on div at bounding box center [561, 330] width 473 height 28
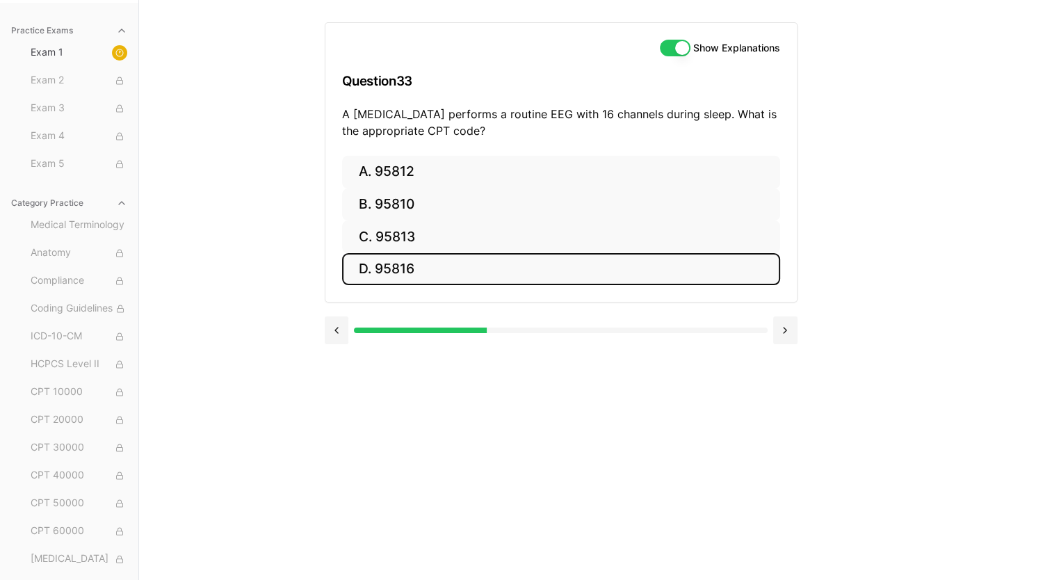
click at [428, 260] on button "D. 95816" at bounding box center [561, 269] width 438 height 33
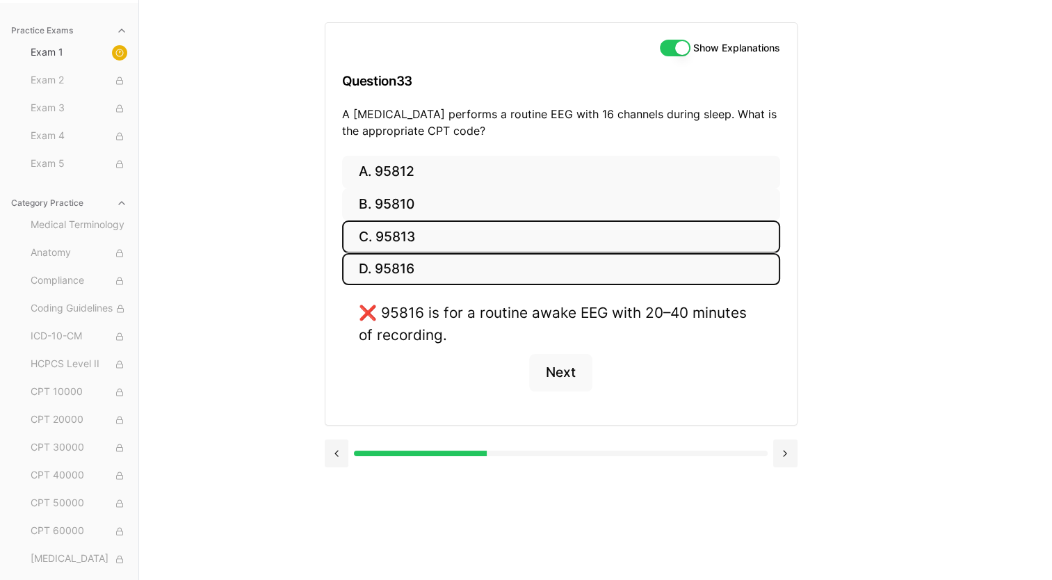
click at [427, 227] on button "C. 95813" at bounding box center [561, 236] width 438 height 33
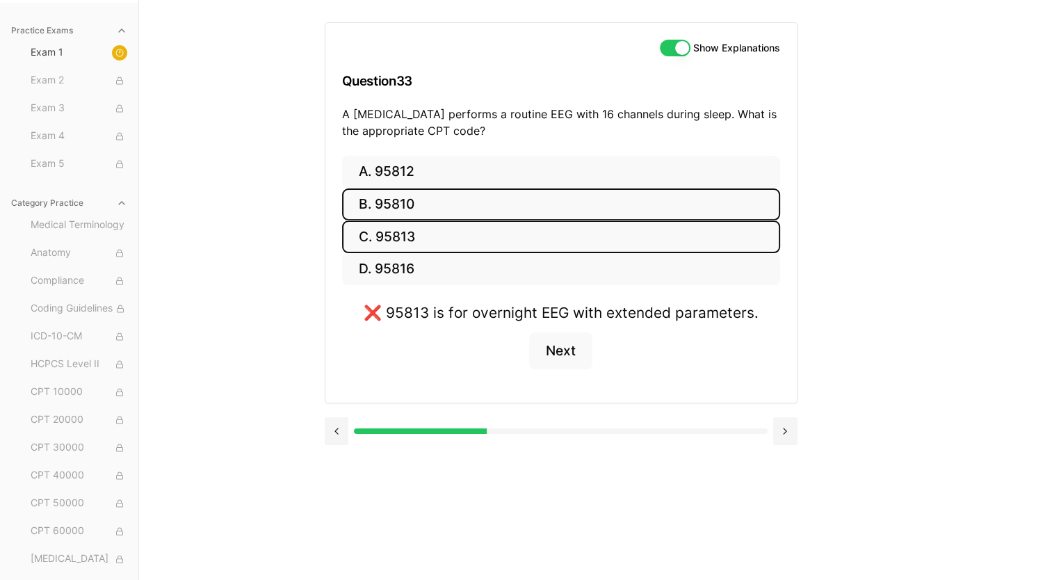
click at [433, 199] on button "B. 95810" at bounding box center [561, 204] width 438 height 33
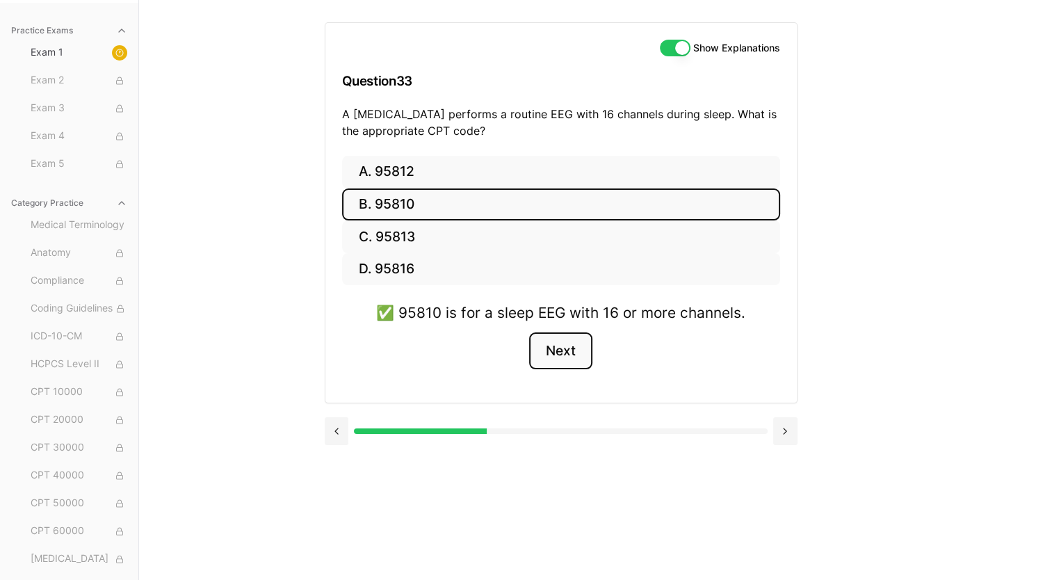
click at [564, 346] on button "Next" at bounding box center [560, 351] width 63 height 38
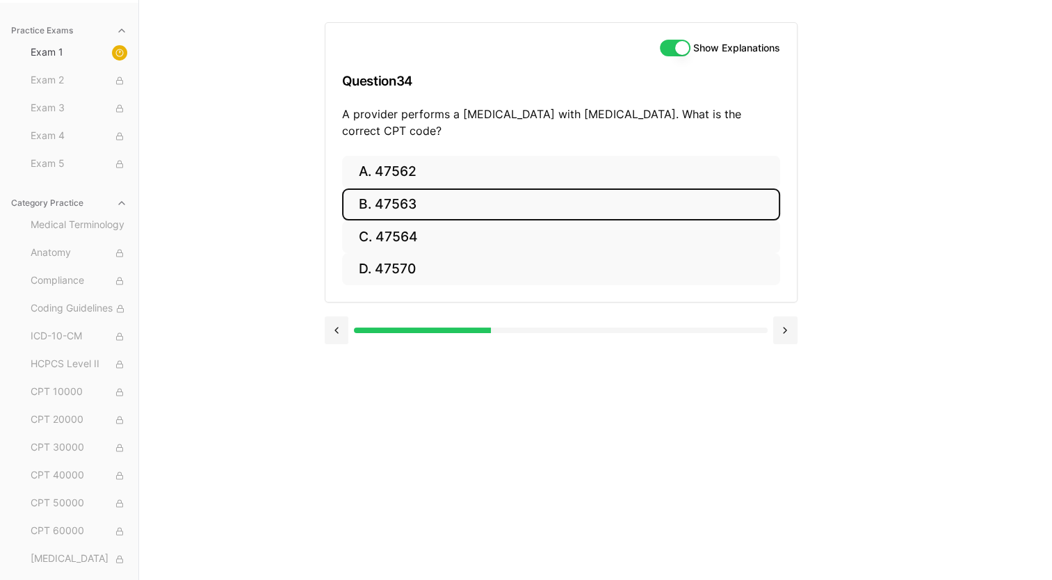
click at [408, 198] on button "B. 47563" at bounding box center [561, 204] width 438 height 33
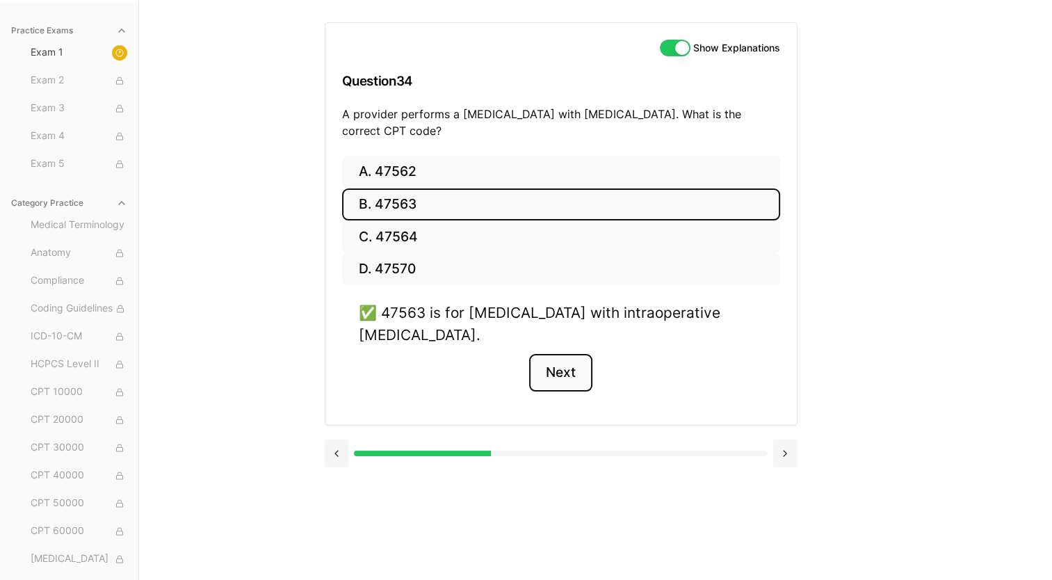
click at [565, 372] on button "Next" at bounding box center [560, 373] width 63 height 38
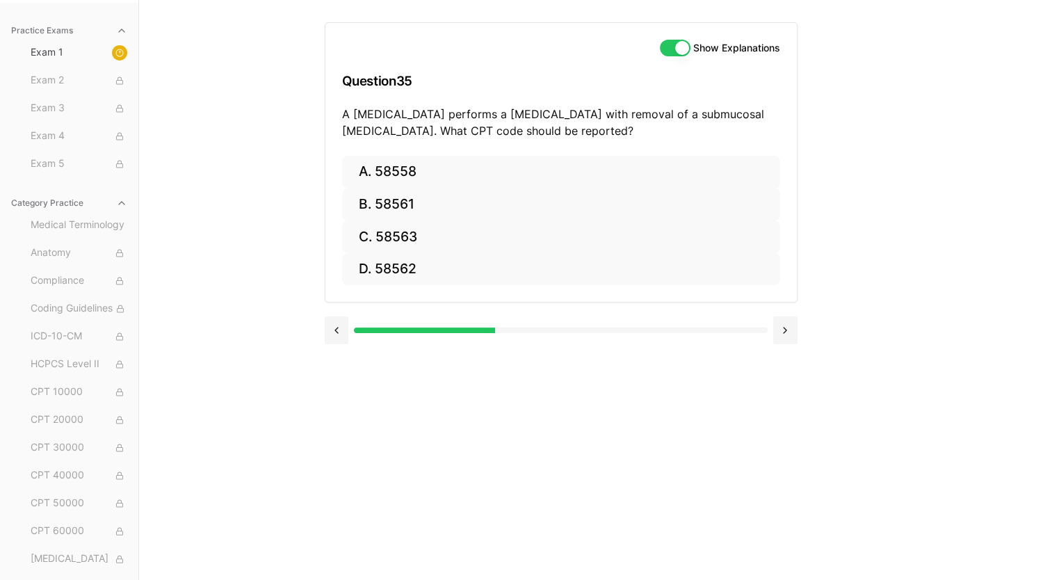
click at [984, 213] on div "Practice Exams Exam 1 Exam 2 Exam 3 Exam 4 Exam 5 Category Practice Medical Ter…" at bounding box center [526, 290] width 1052 height 580
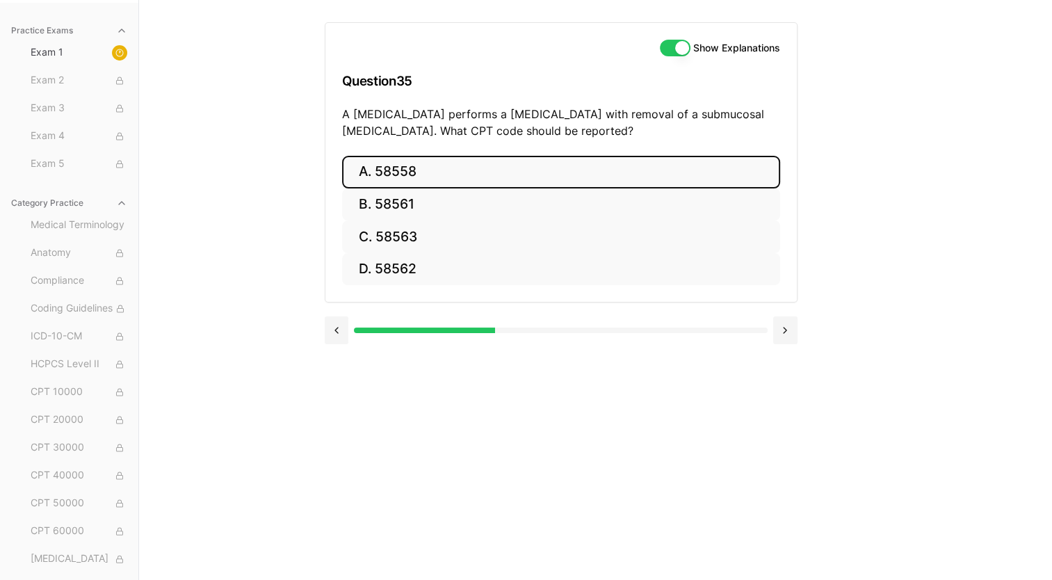
click at [470, 163] on button "A. 58558" at bounding box center [561, 172] width 438 height 33
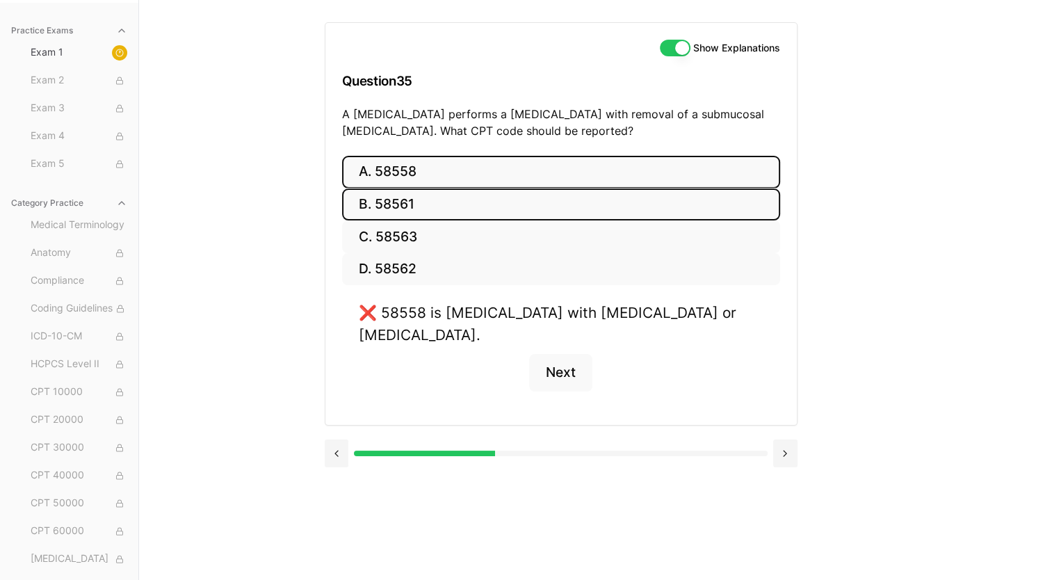
click at [431, 200] on button "B. 58561" at bounding box center [561, 204] width 438 height 33
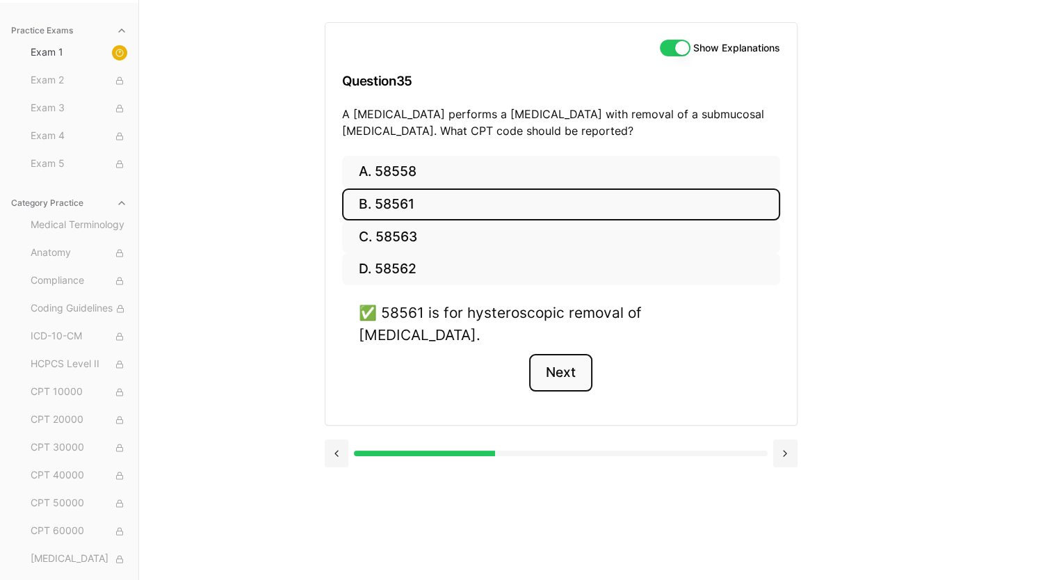
click at [565, 354] on button "Next" at bounding box center [560, 373] width 63 height 38
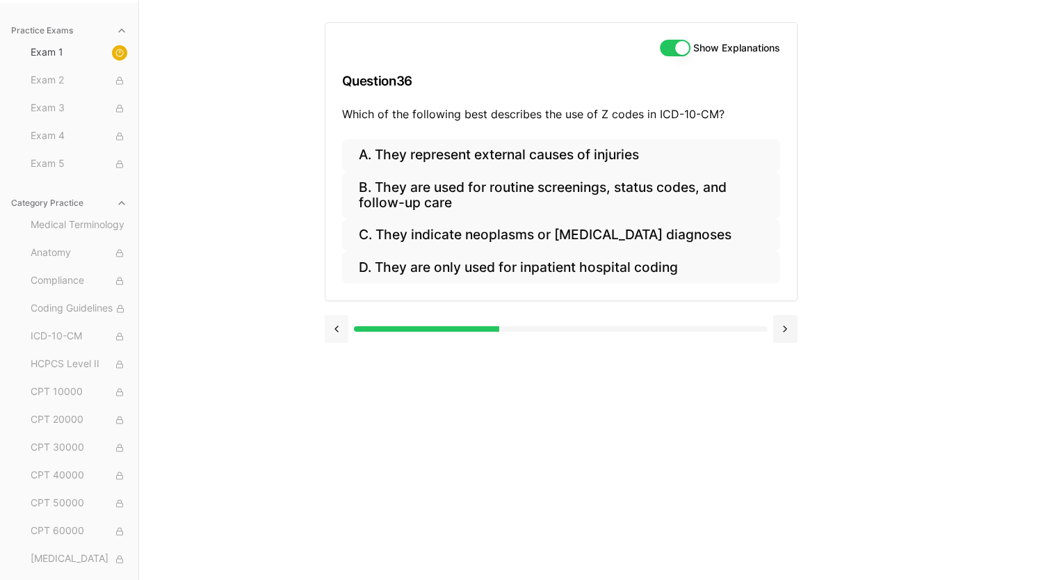
click at [336, 334] on button at bounding box center [337, 329] width 24 height 28
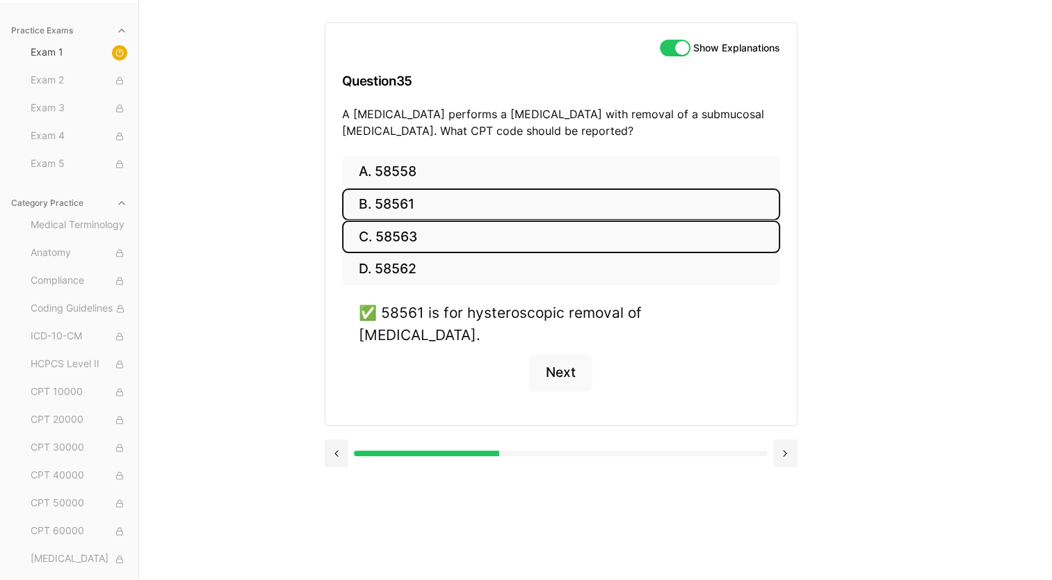
click at [434, 236] on button "C. 58563" at bounding box center [561, 236] width 438 height 33
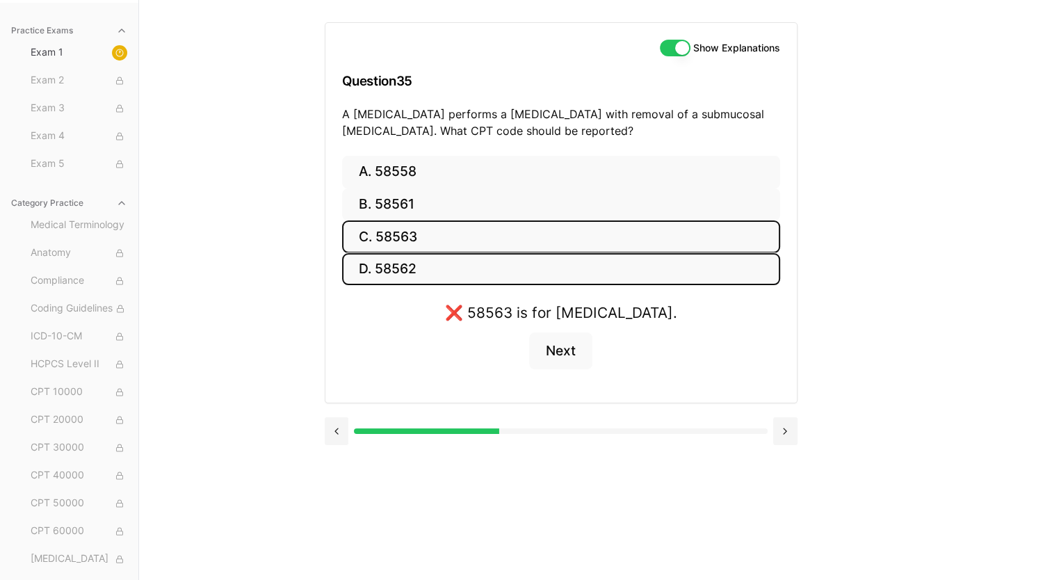
click at [437, 262] on button "D. 58562" at bounding box center [561, 269] width 438 height 33
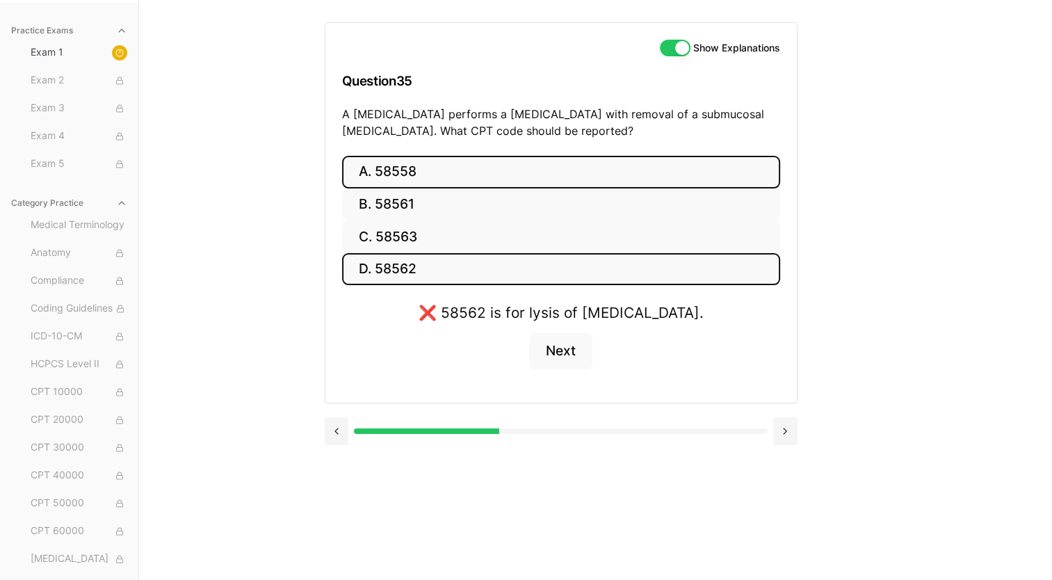
click at [511, 168] on button "A. 58558" at bounding box center [561, 172] width 438 height 33
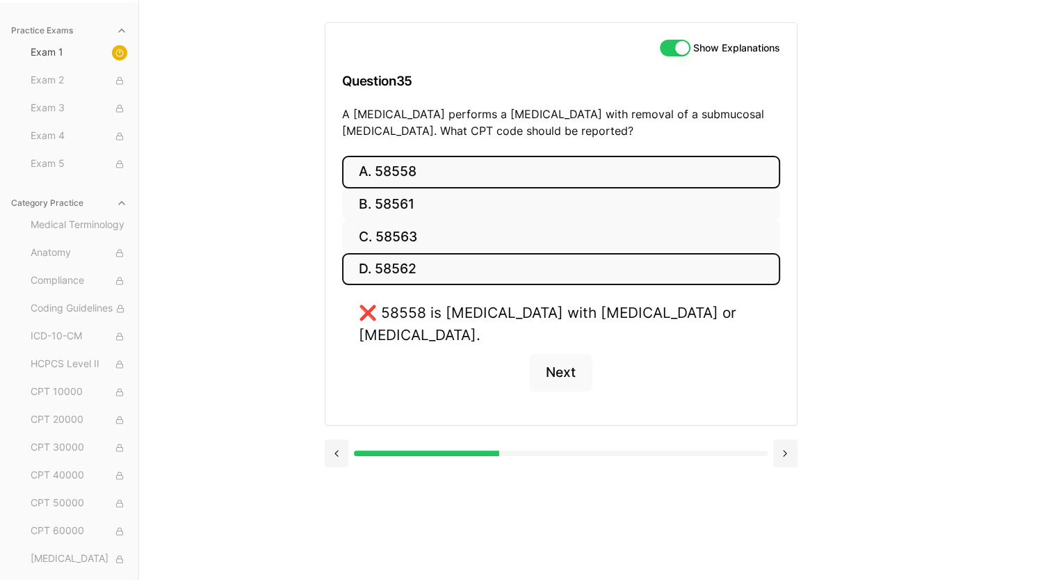
click at [433, 268] on button "D. 58562" at bounding box center [561, 269] width 438 height 33
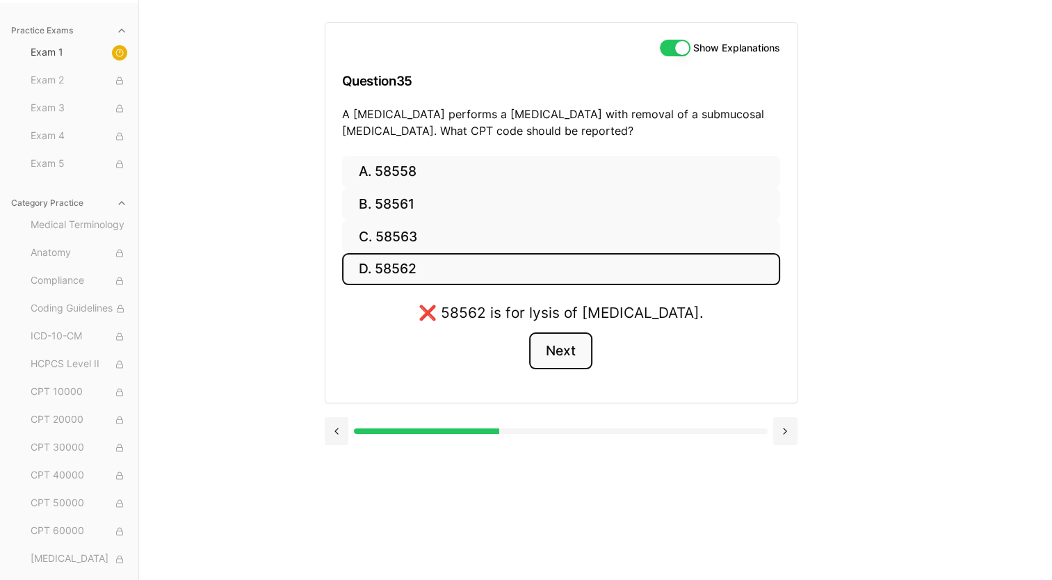
click at [568, 346] on button "Next" at bounding box center [560, 351] width 63 height 38
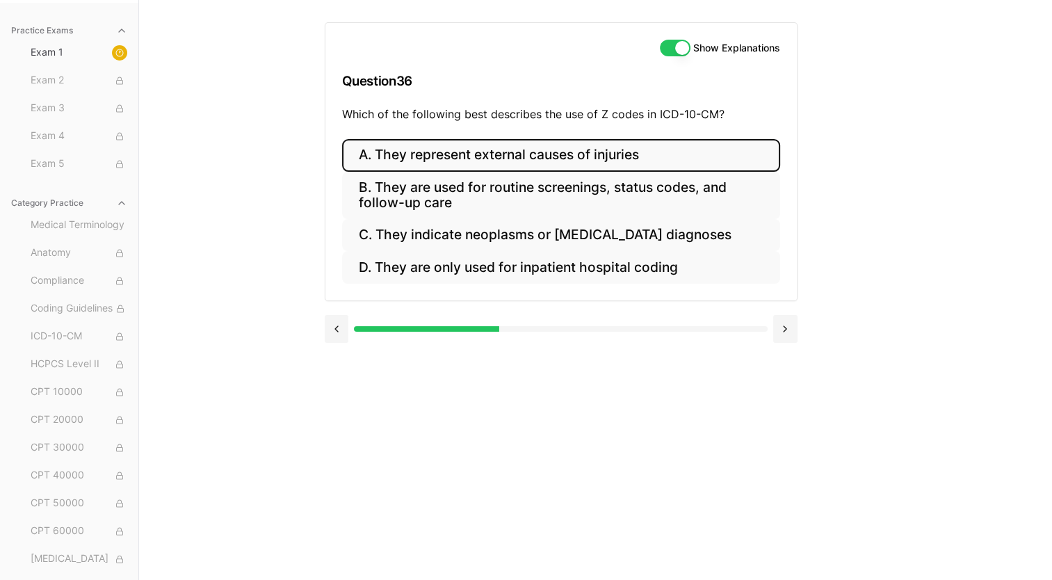
click at [453, 153] on button "A. They represent external causes of injuries" at bounding box center [561, 155] width 438 height 33
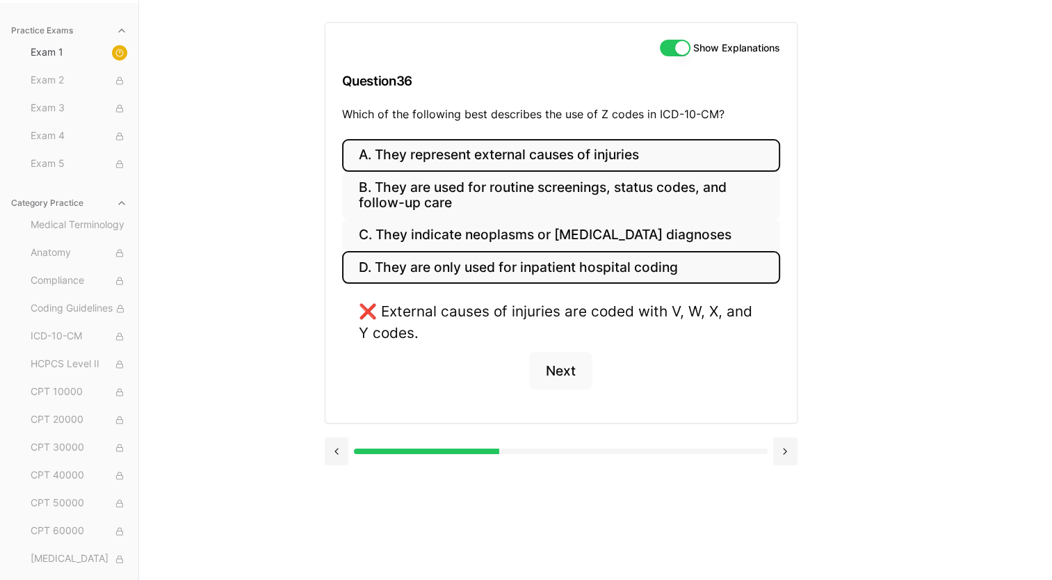
click at [449, 269] on button "D. They are only used for inpatient hospital coding" at bounding box center [561, 267] width 438 height 33
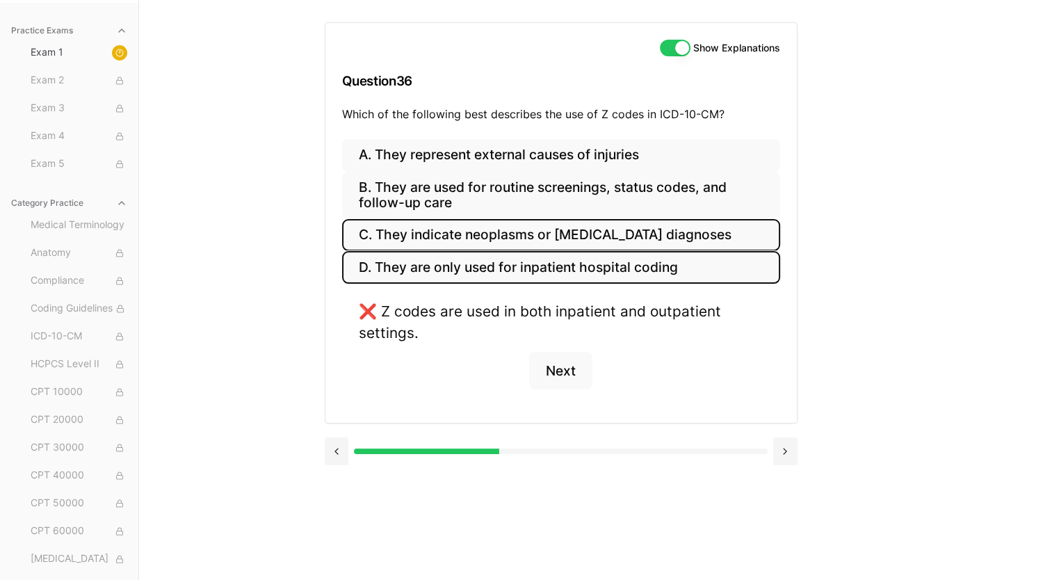
click at [445, 236] on button "C. They indicate neoplasms or [MEDICAL_DATA] diagnoses" at bounding box center [561, 235] width 438 height 33
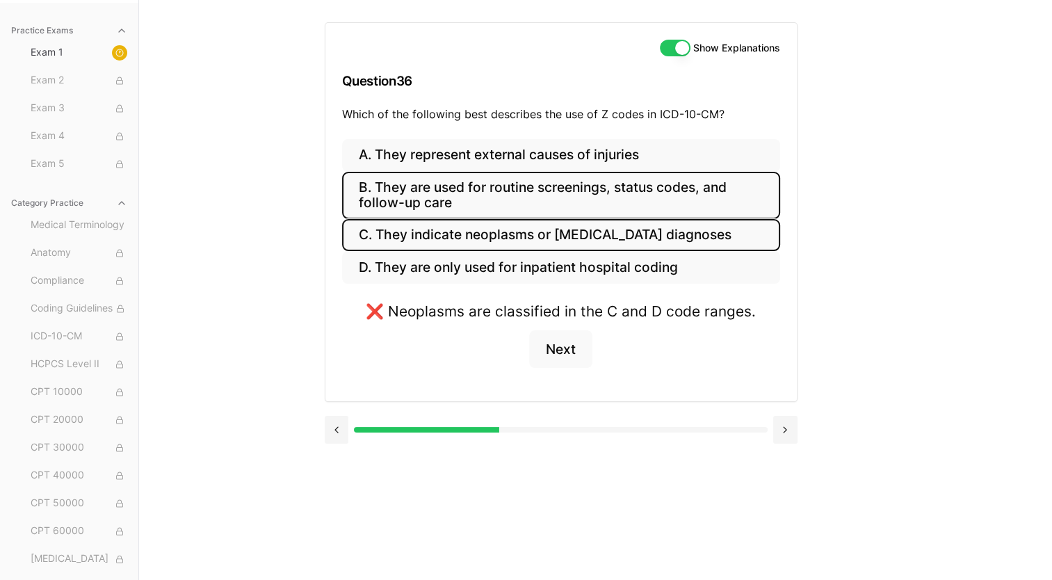
click at [456, 190] on button "B. They are used for routine screenings, status codes, and follow-up care" at bounding box center [561, 195] width 438 height 47
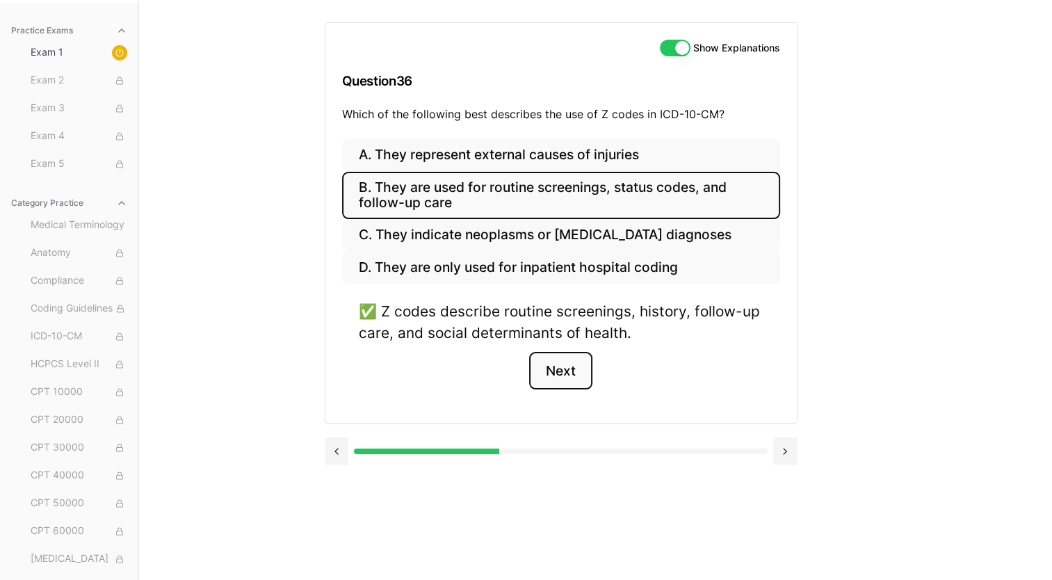
click at [562, 371] on button "Next" at bounding box center [560, 371] width 63 height 38
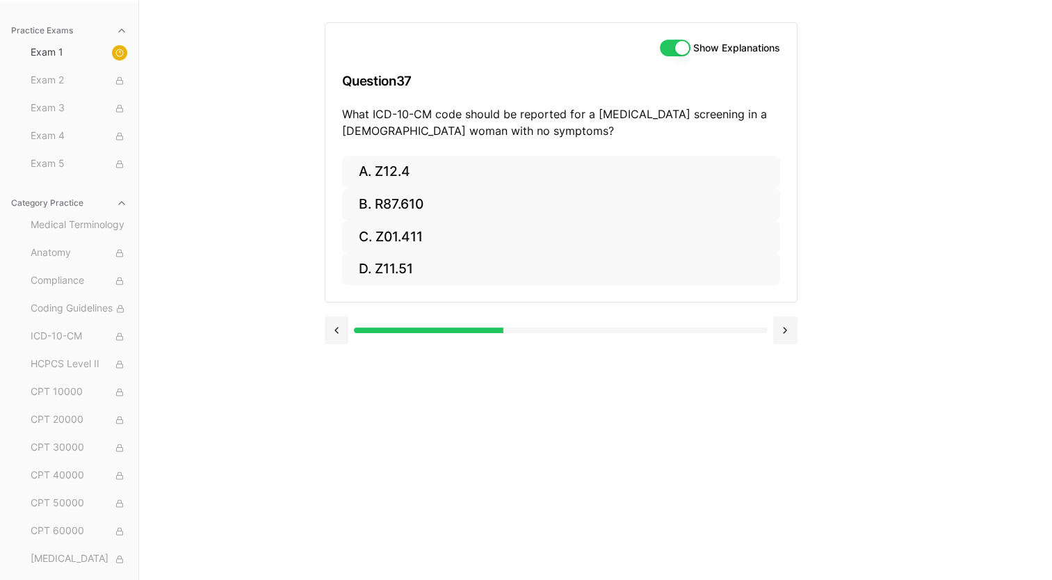
click at [471, 395] on div "Show Explanations Question 37 What ICD-10-CM code should be reported for a [MED…" at bounding box center [596, 290] width 543 height 580
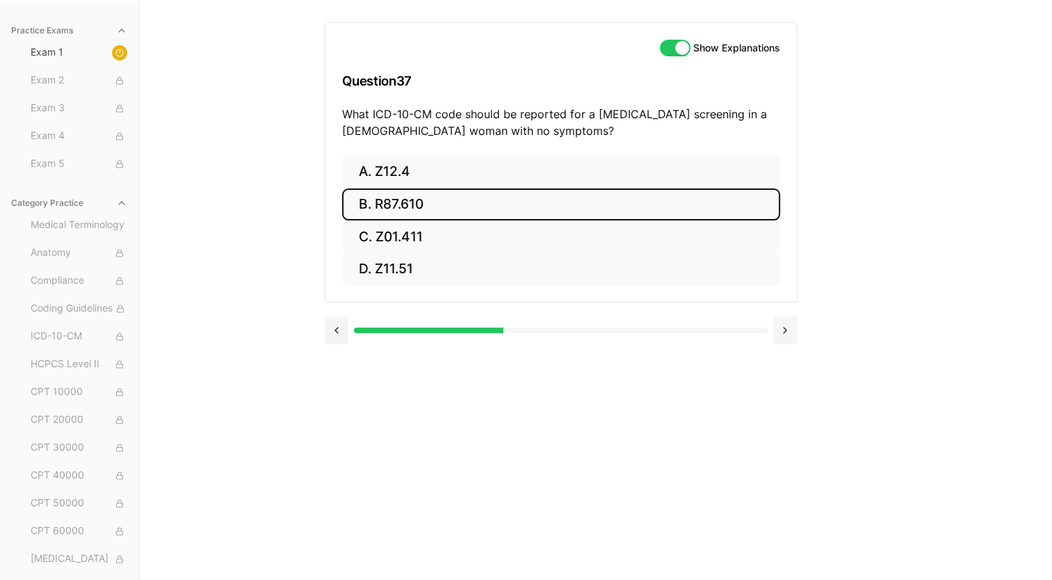
click at [410, 199] on button "B. R87.610" at bounding box center [561, 204] width 438 height 33
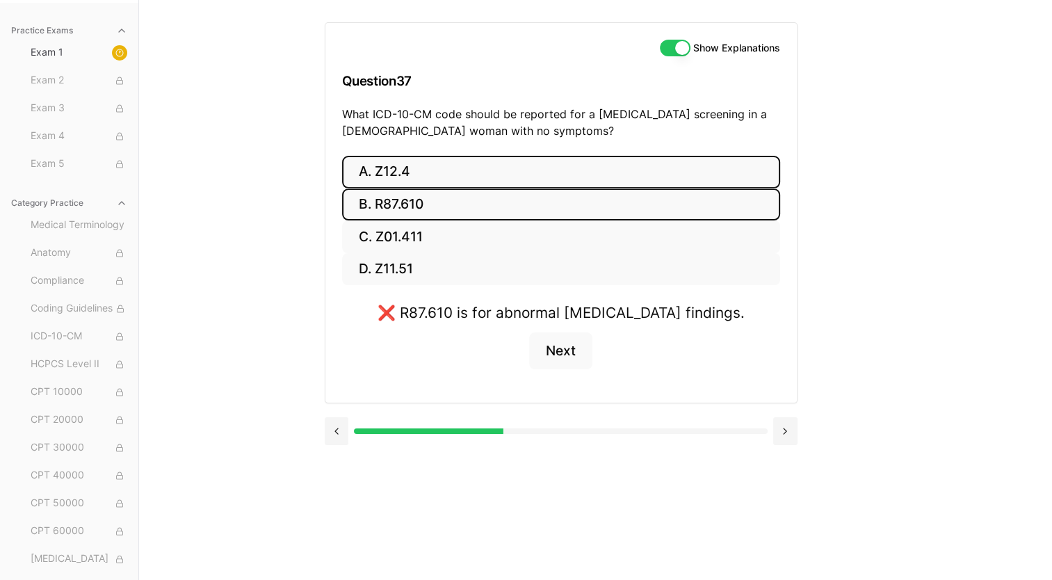
click at [444, 168] on button "A. Z12.4" at bounding box center [561, 172] width 438 height 33
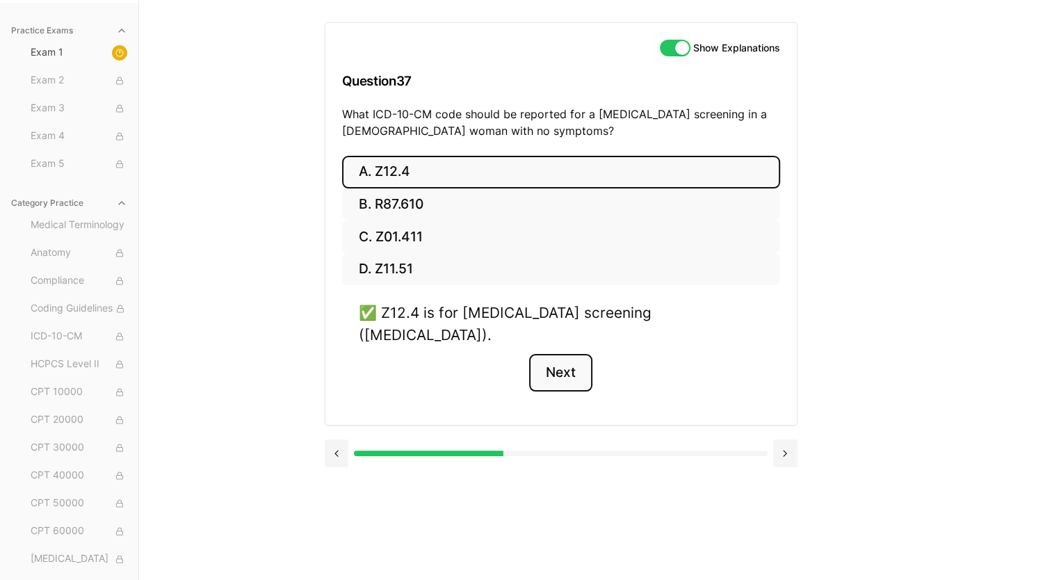
click at [575, 354] on button "Next" at bounding box center [560, 373] width 63 height 38
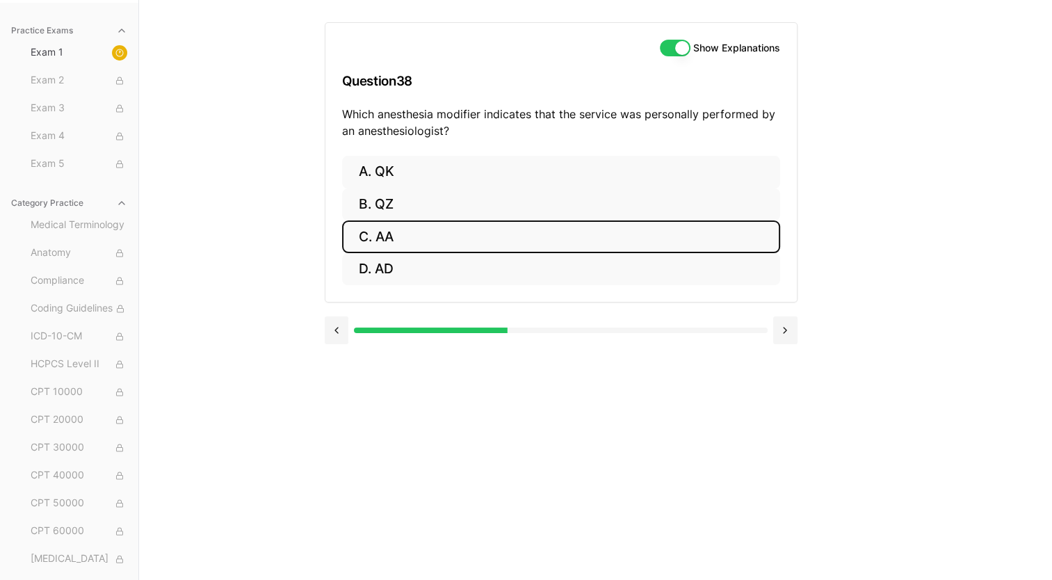
click at [431, 235] on button "C. AA" at bounding box center [561, 236] width 438 height 33
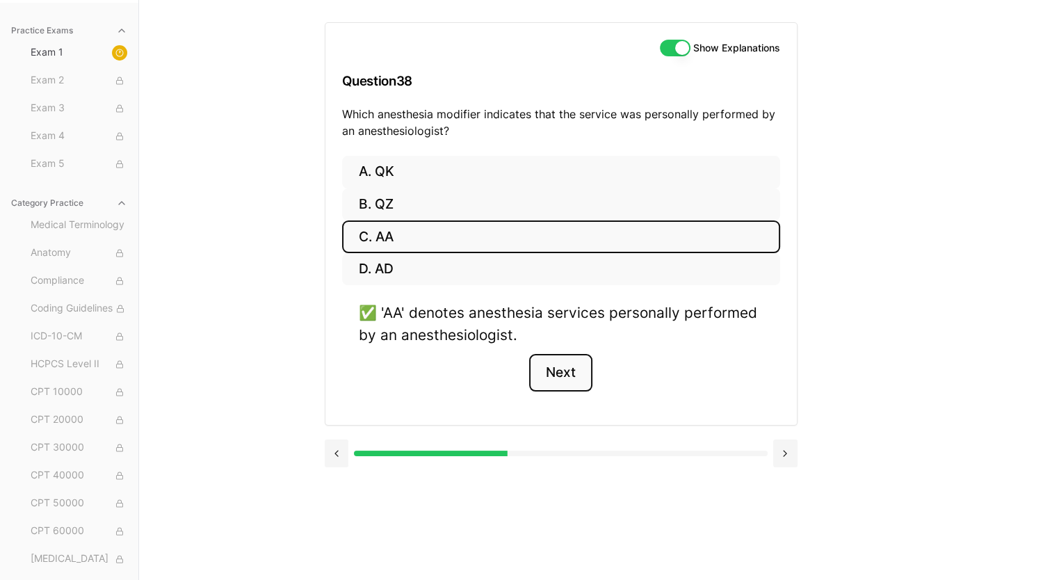
click at [565, 368] on button "Next" at bounding box center [560, 373] width 63 height 38
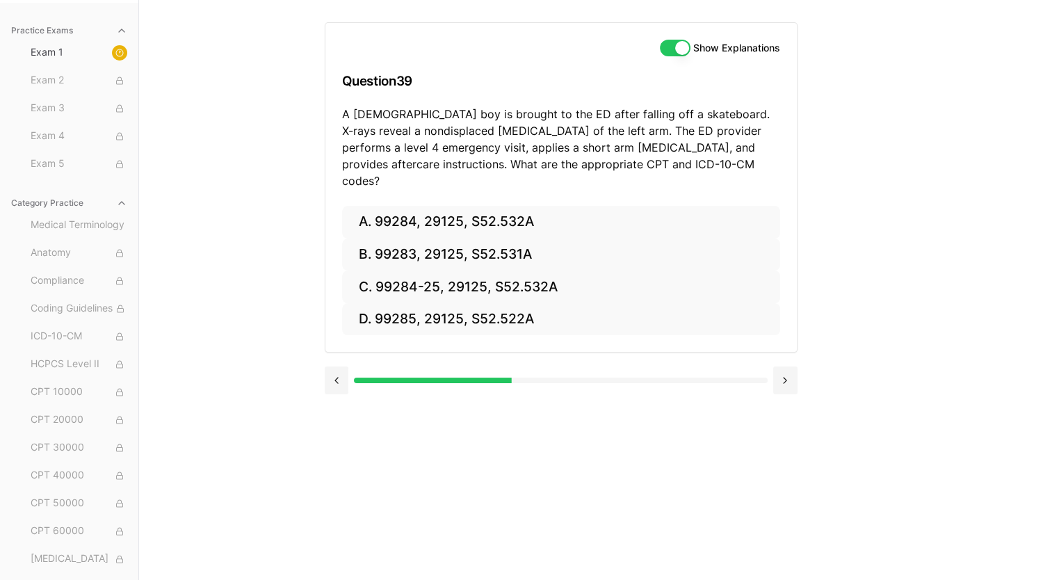
click at [842, 188] on div "Show Explanations Question 39 A [DEMOGRAPHIC_DATA] boy is brought to the ED aft…" at bounding box center [596, 290] width 543 height 580
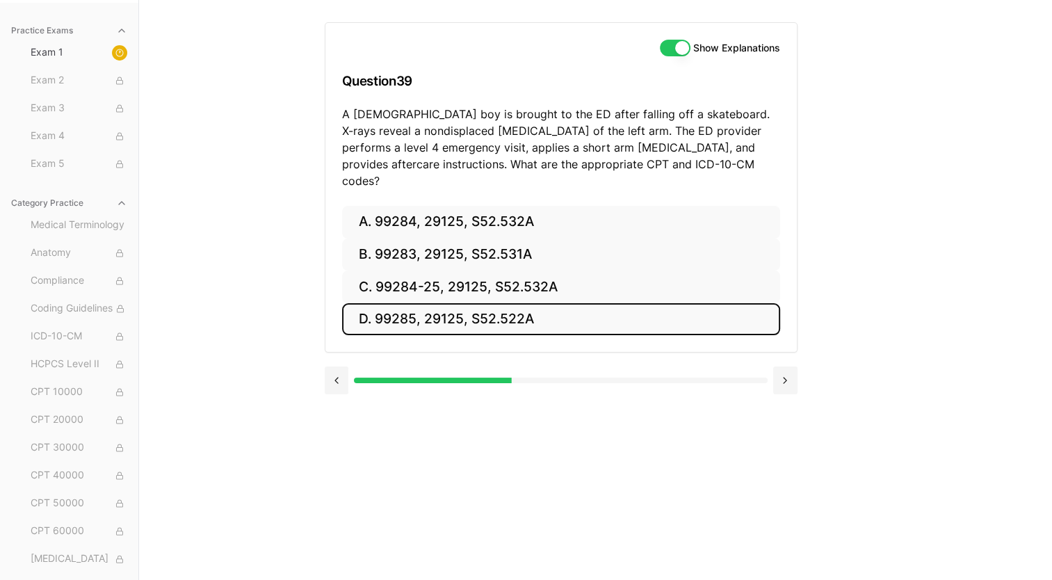
click at [501, 303] on button "D. 99285, 29125, S52.522A" at bounding box center [561, 319] width 438 height 33
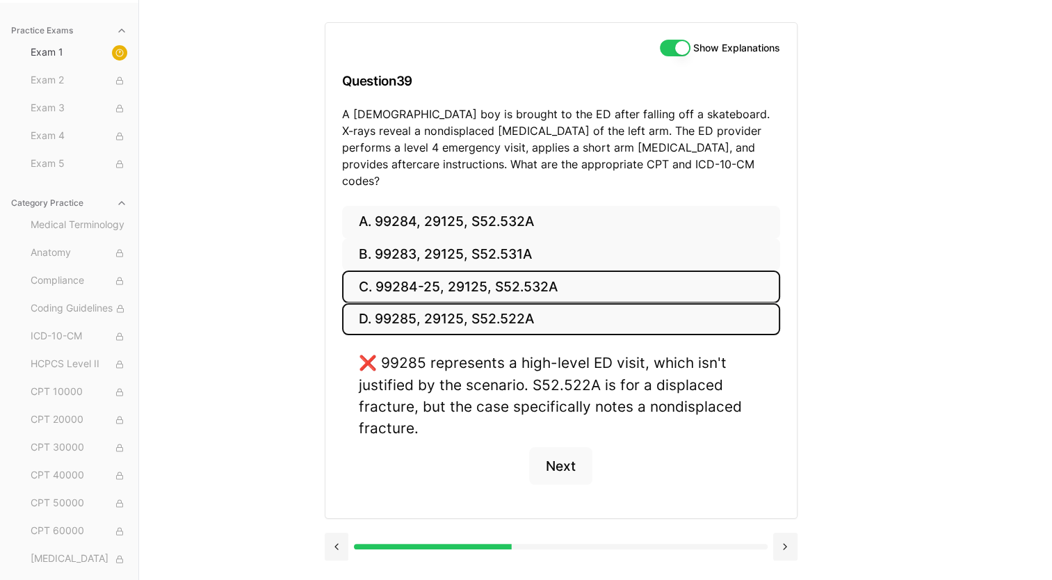
click at [449, 271] on button "C. 99284-25, 29125, S52.532A" at bounding box center [561, 287] width 438 height 33
